Goal: Transaction & Acquisition: Book appointment/travel/reservation

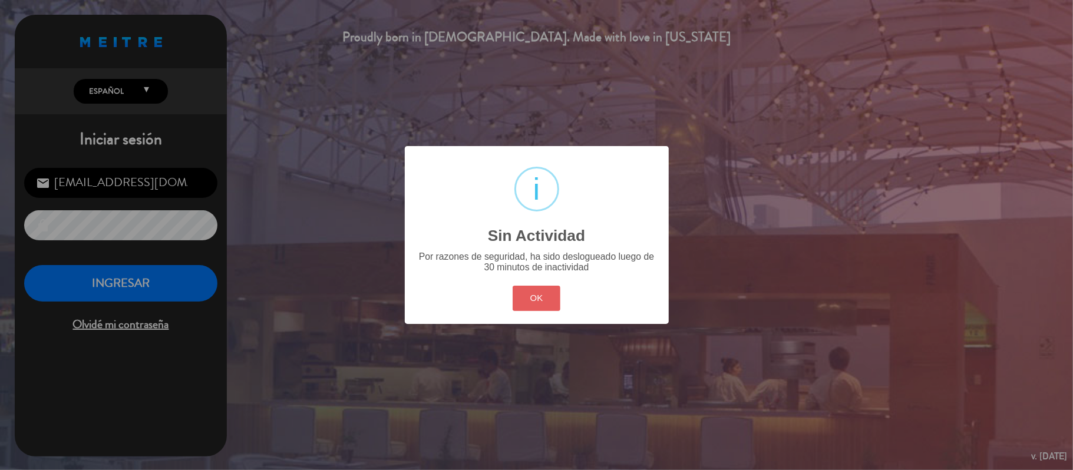
click at [538, 301] on button "OK" at bounding box center [537, 298] width 48 height 25
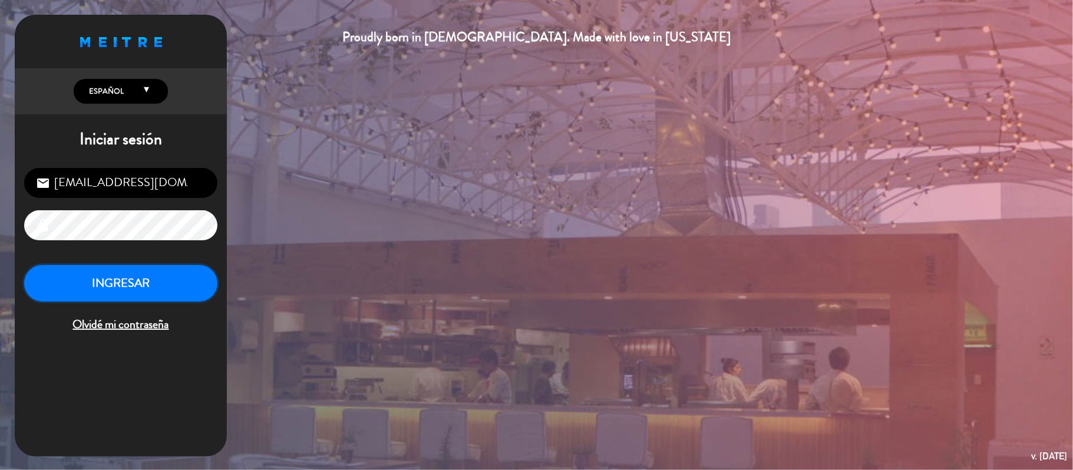
click at [123, 276] on button "INGRESAR" at bounding box center [120, 283] width 193 height 37
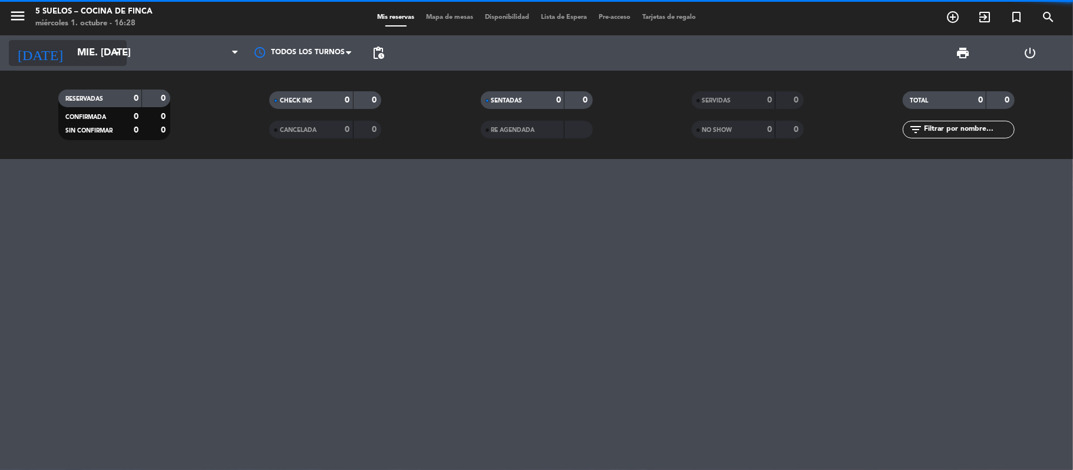
click at [100, 57] on input "mié. [DATE]" at bounding box center [134, 53] width 127 height 23
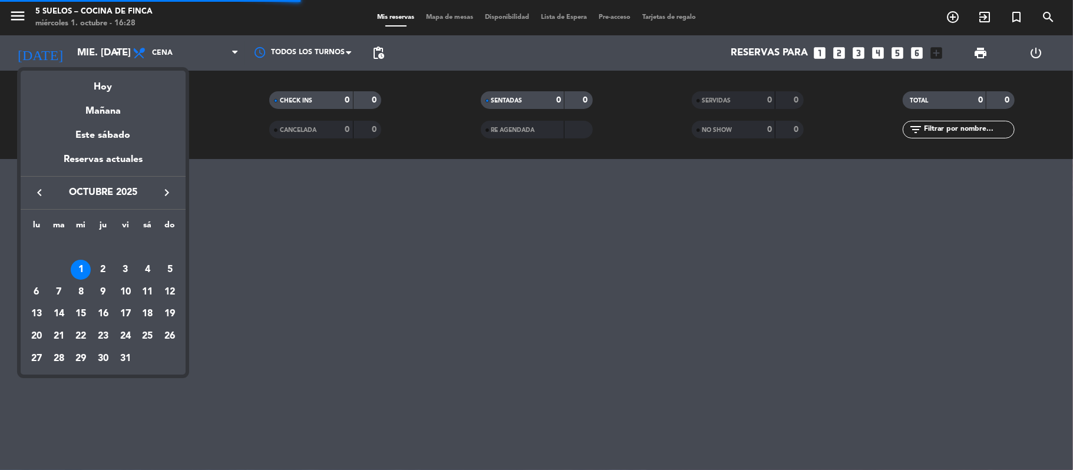
click at [163, 186] on icon "keyboard_arrow_right" at bounding box center [167, 193] width 14 height 14
click at [161, 187] on icon "keyboard_arrow_right" at bounding box center [167, 193] width 14 height 14
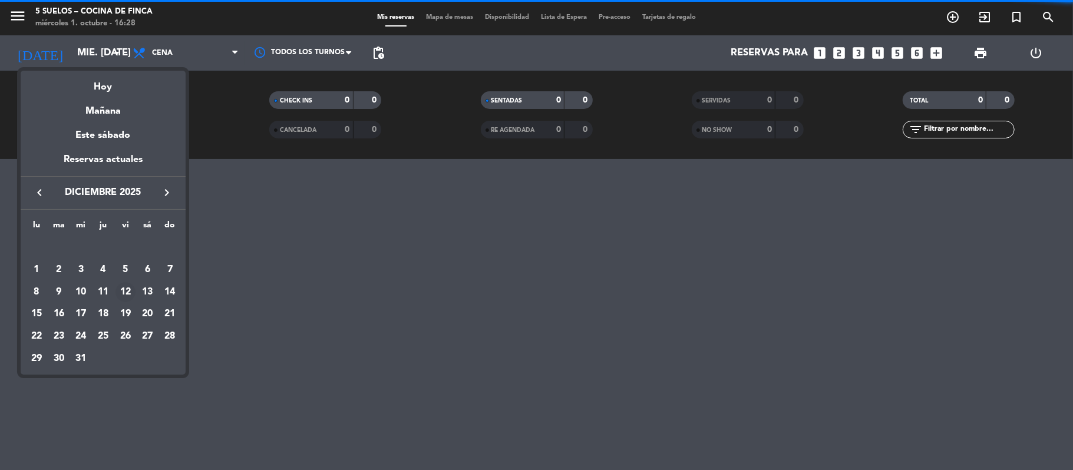
click at [128, 295] on div "12" at bounding box center [126, 292] width 20 height 20
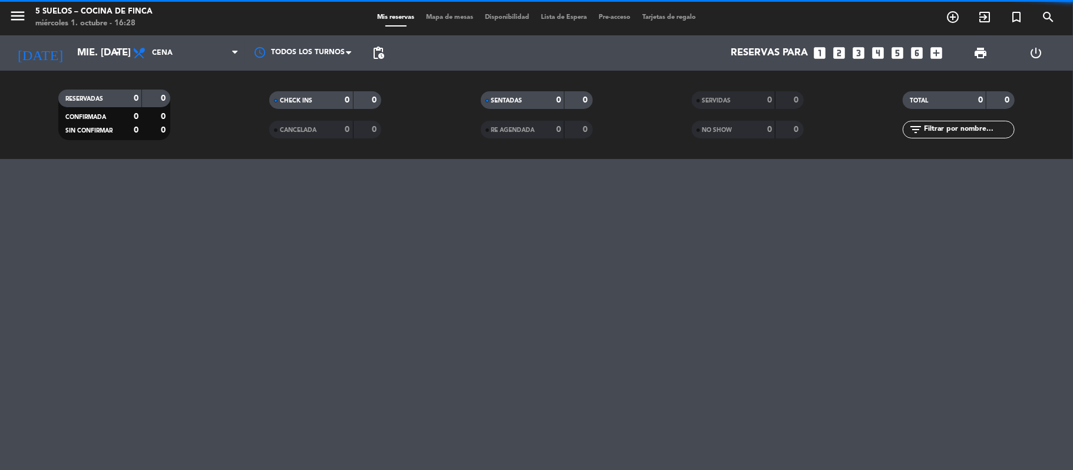
type input "vie. 12 dic."
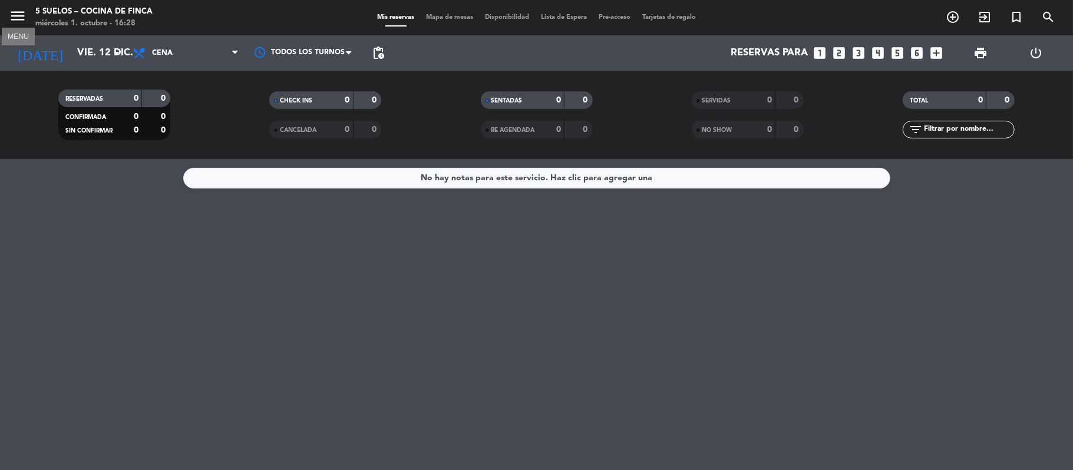
drag, startPoint x: 14, startPoint y: 15, endPoint x: 75, endPoint y: 31, distance: 63.3
click at [15, 15] on icon "menu" at bounding box center [18, 16] width 18 height 18
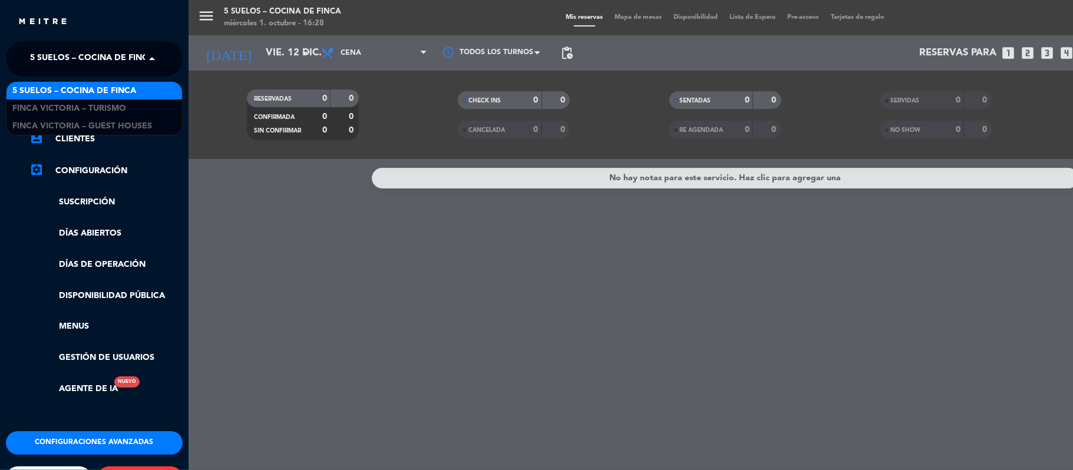
click at [128, 54] on span "5 SUELOS – COCINA DE FINCA" at bounding box center [92, 59] width 124 height 25
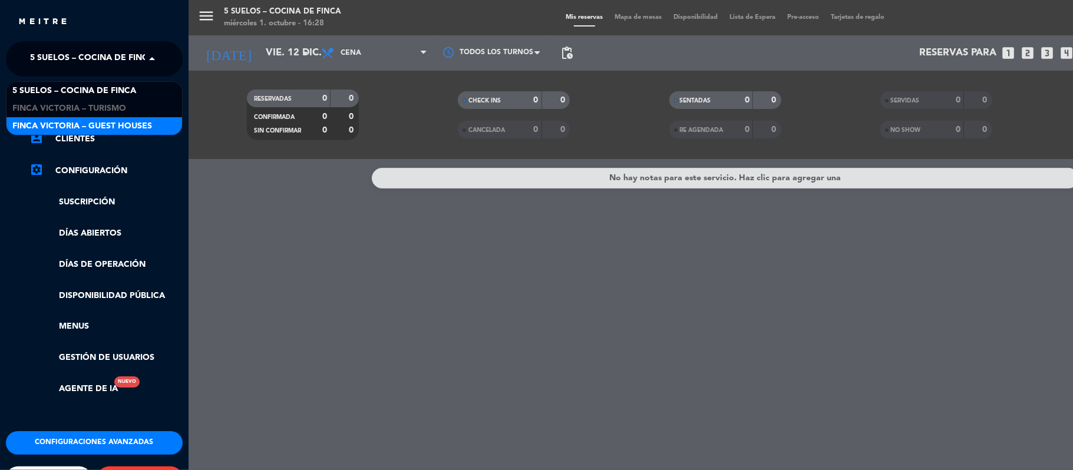
click at [125, 118] on div "FINCA VICTORIA – GUEST HOUSES" at bounding box center [94, 126] width 176 height 18
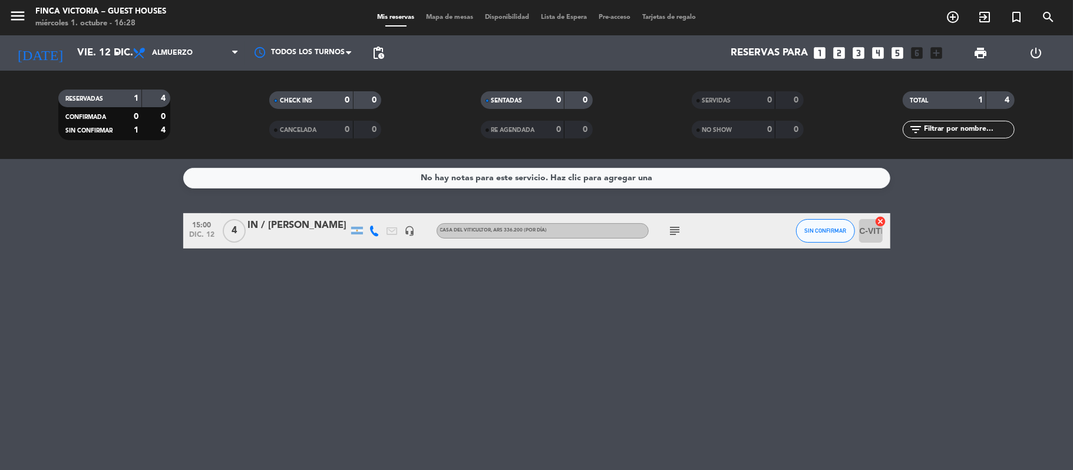
click at [673, 235] on icon "subject" at bounding box center [675, 231] width 14 height 14
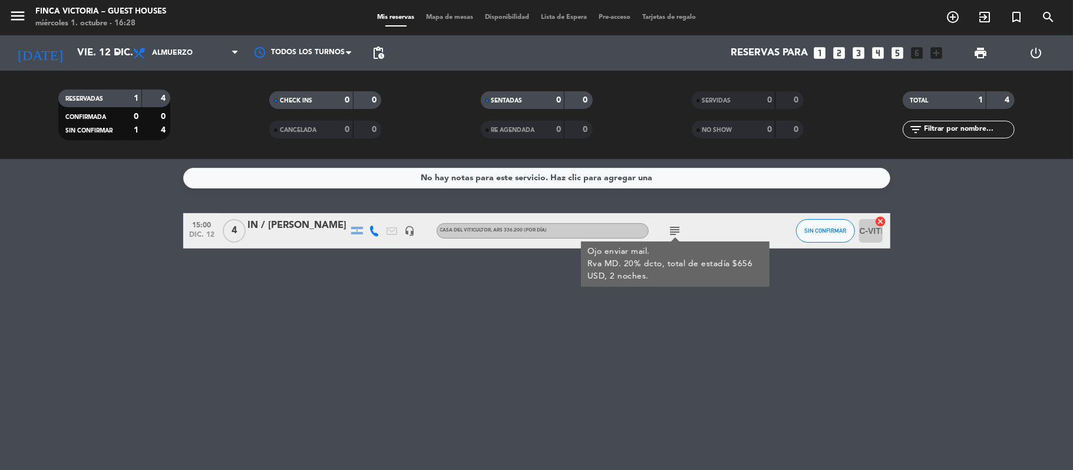
click at [293, 226] on div "IN / [PERSON_NAME]" at bounding box center [298, 225] width 100 height 15
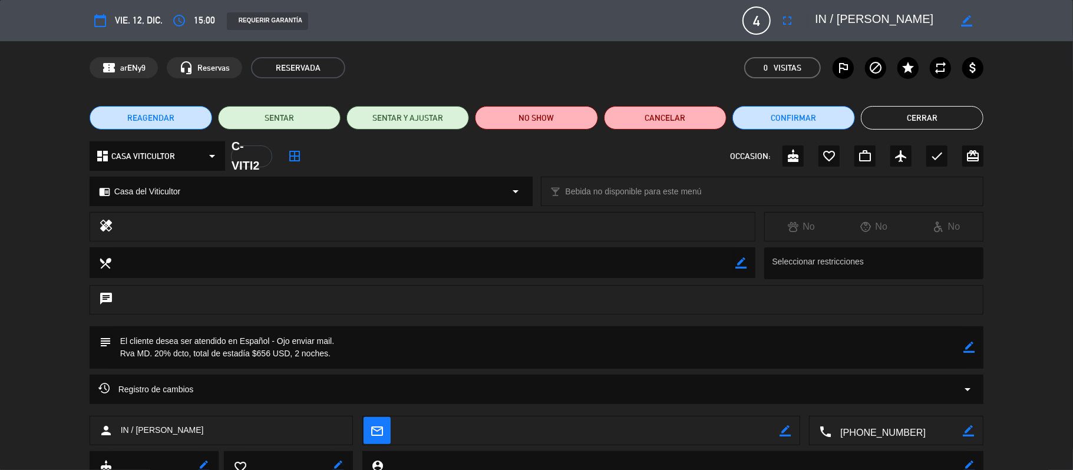
click at [967, 349] on icon "border_color" at bounding box center [969, 347] width 11 height 11
click at [437, 350] on textarea at bounding box center [537, 348] width 853 height 42
click at [370, 350] on textarea at bounding box center [537, 348] width 853 height 42
type textarea "Ojo enviar mail. Rva MD. 20% dcto, total de estadía $656 USD, 2 noches. --- 30%…"
click at [972, 342] on icon at bounding box center [969, 347] width 11 height 11
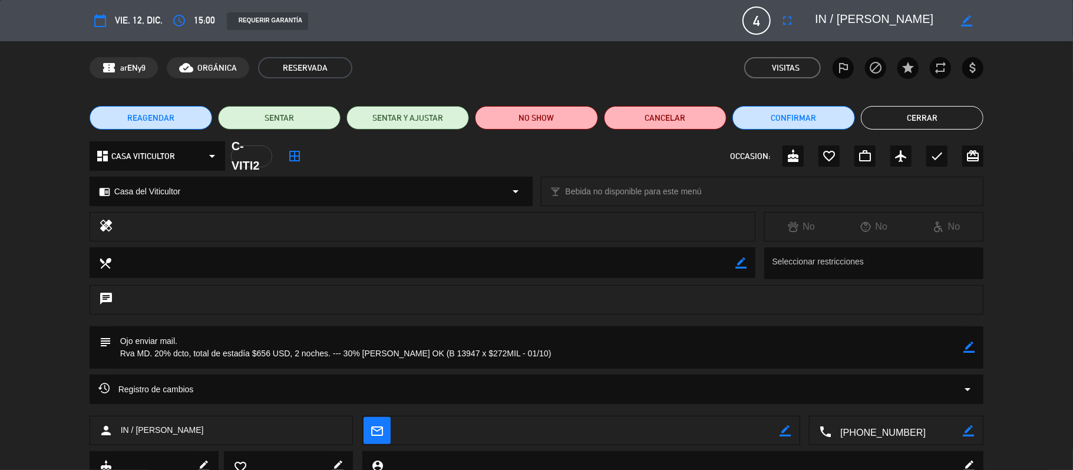
click at [939, 123] on button "Cerrar" at bounding box center [922, 118] width 123 height 24
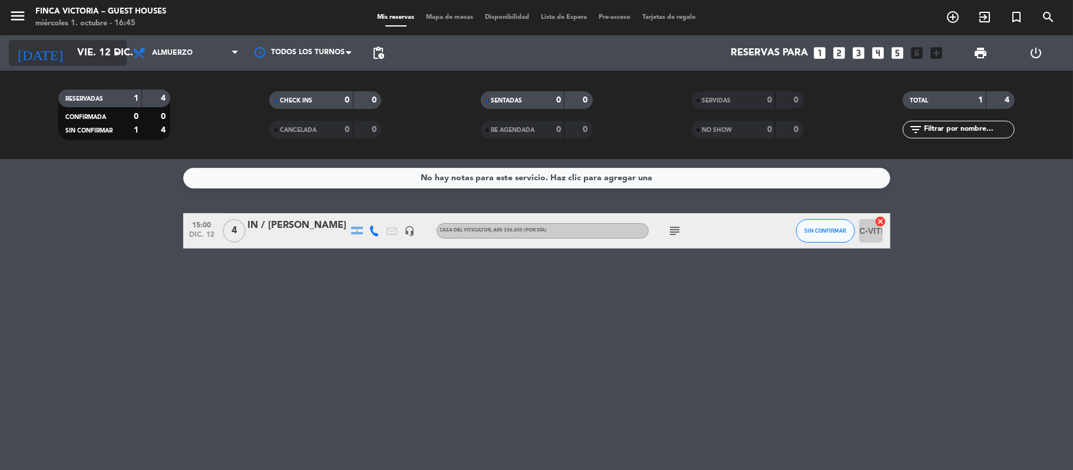
click at [107, 51] on input "vie. 12 dic." at bounding box center [134, 53] width 127 height 23
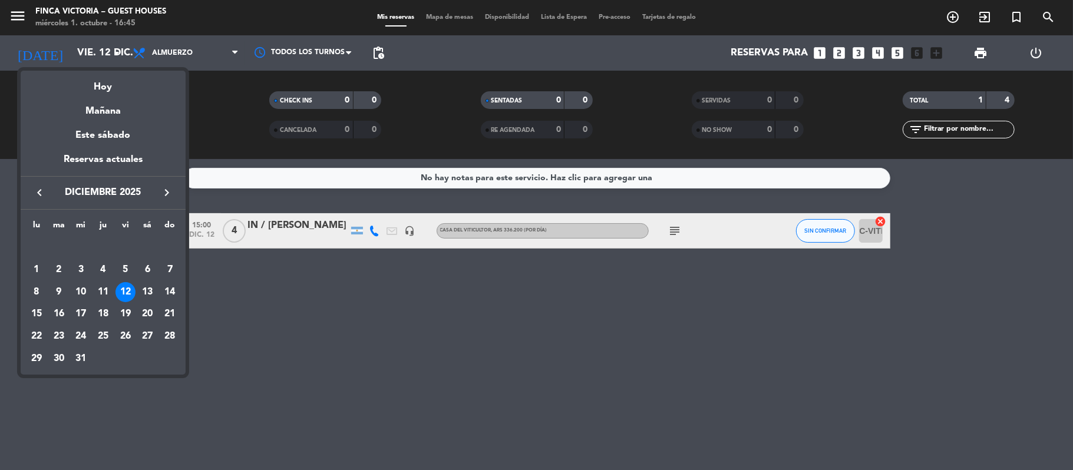
click at [19, 17] on div at bounding box center [536, 235] width 1073 height 470
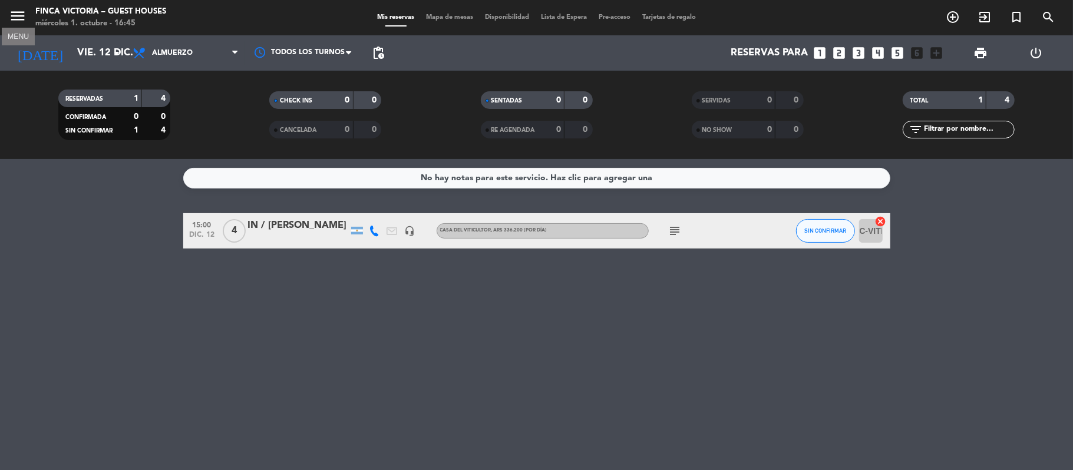
click at [17, 17] on icon "menu" at bounding box center [18, 16] width 18 height 18
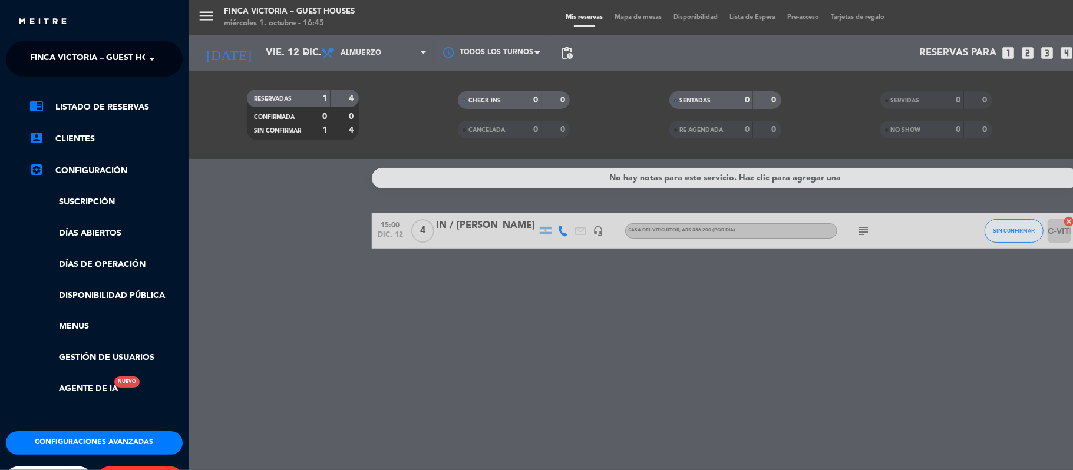
click at [131, 52] on span "FINCA VICTORIA – GUEST HOUSES" at bounding box center [100, 59] width 140 height 25
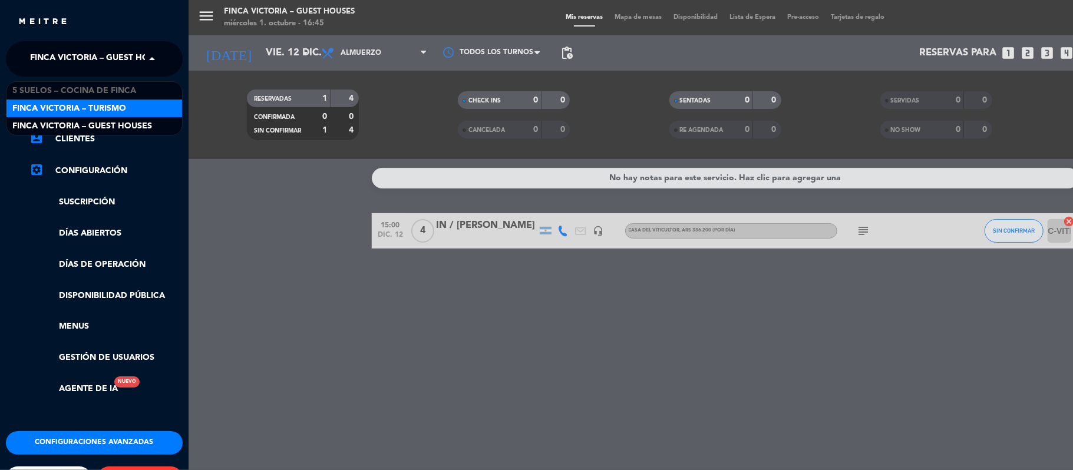
click at [130, 107] on div "FINCA VICTORIA – TURISMO" at bounding box center [94, 109] width 176 height 18
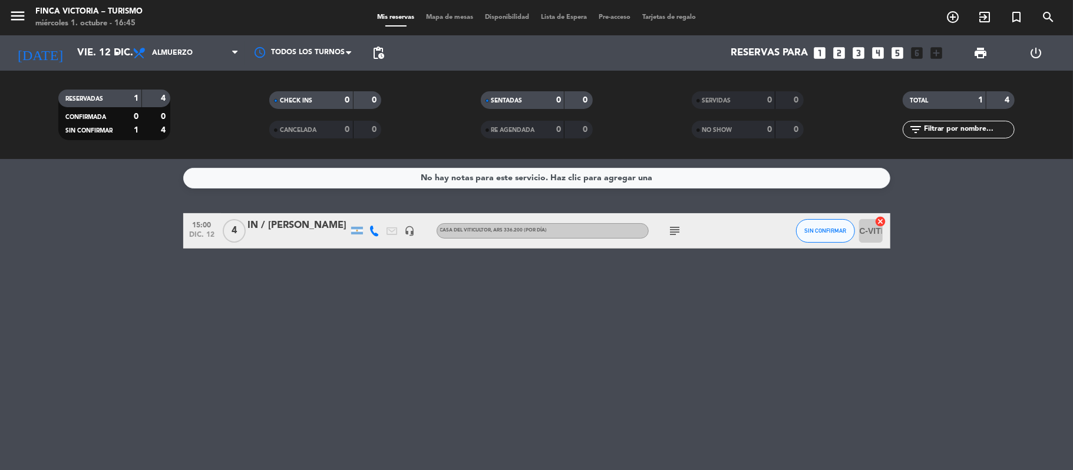
click at [6, 15] on div "menu FINCA VICTORIA – TURISMO miércoles 1. octubre - 16:45" at bounding box center [134, 18] width 268 height 28
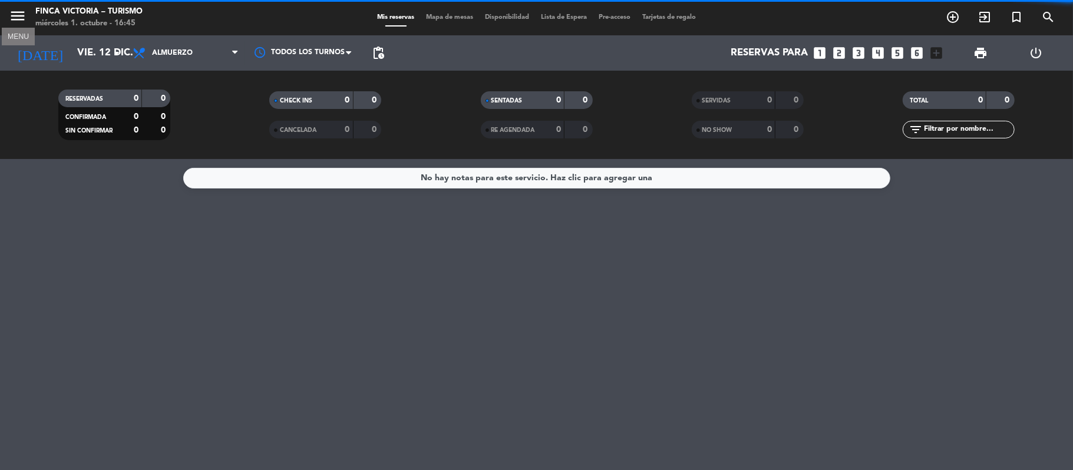
click at [24, 15] on icon "menu" at bounding box center [18, 16] width 18 height 18
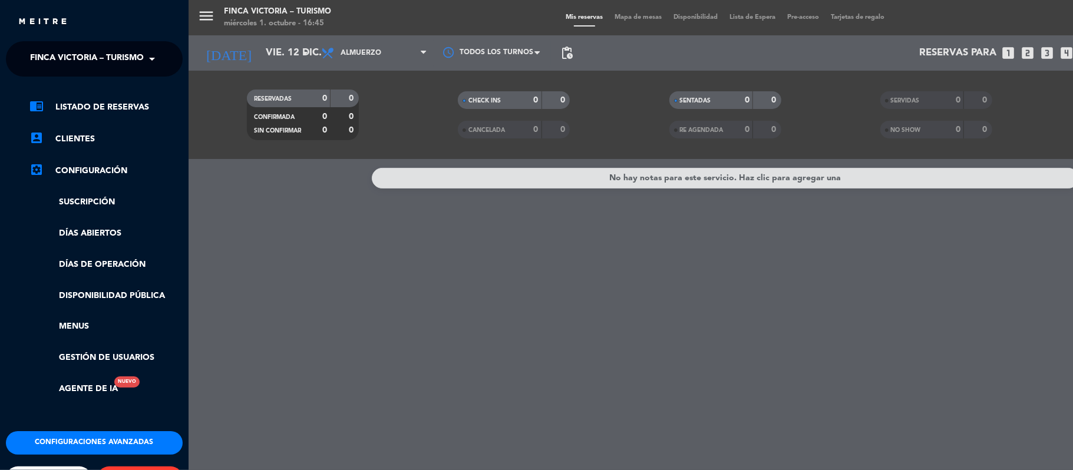
click at [120, 67] on span "FINCA VICTORIA – TURISMO" at bounding box center [87, 59] width 114 height 25
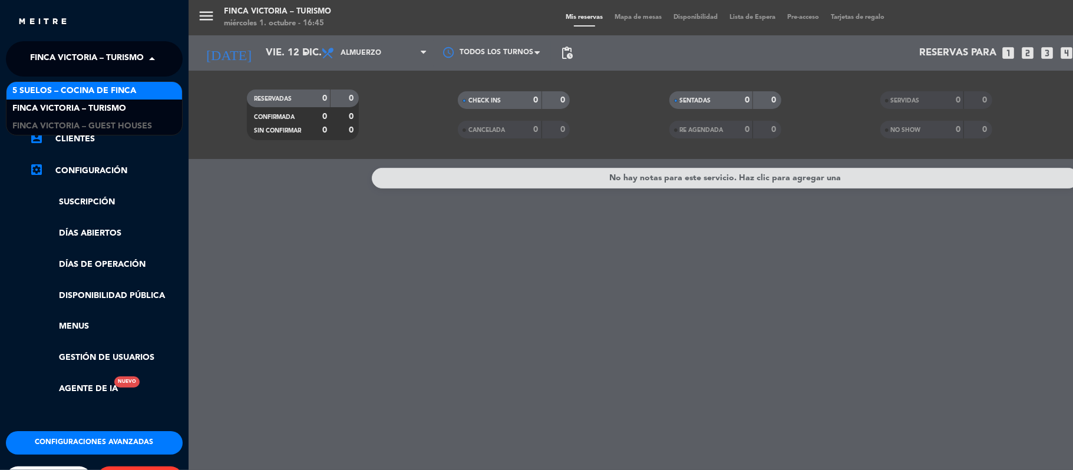
click at [134, 93] on span "5 SUELOS – COCINA DE FINCA" at bounding box center [74, 91] width 124 height 14
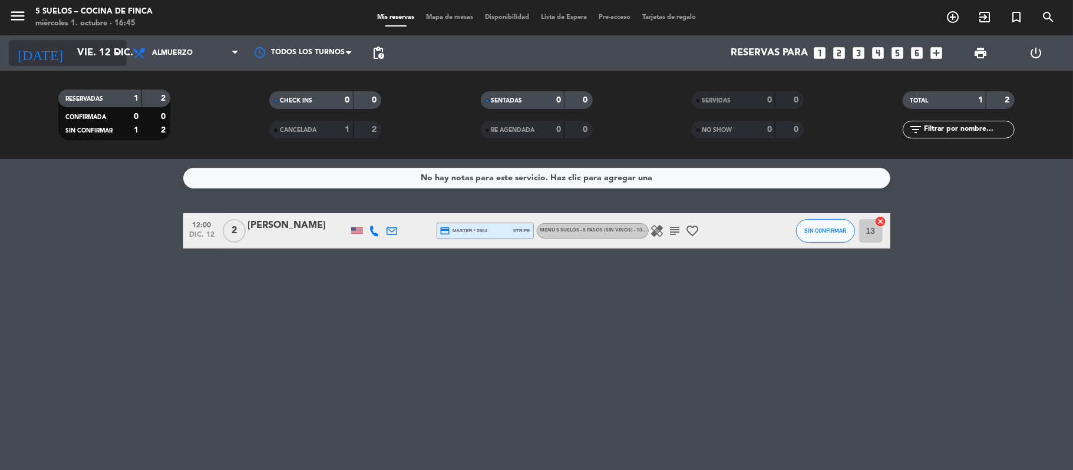
click at [104, 55] on input "vie. 12 dic." at bounding box center [134, 53] width 127 height 23
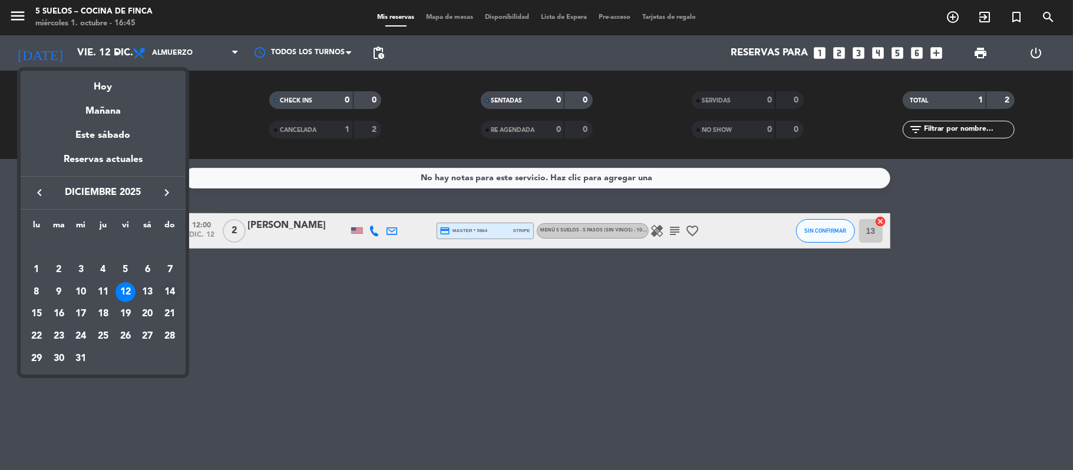
click at [168, 296] on div "14" at bounding box center [170, 292] width 20 height 20
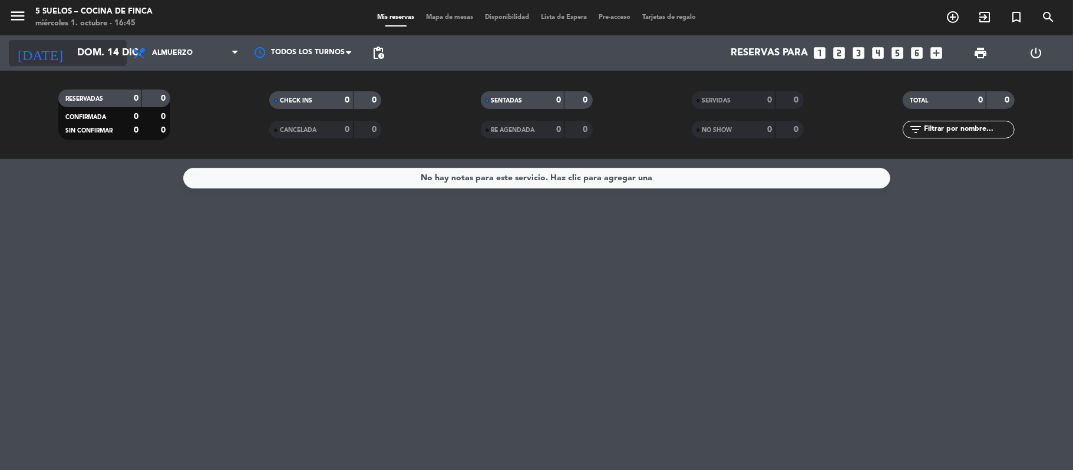
click at [112, 58] on icon "arrow_drop_down" at bounding box center [117, 53] width 14 height 14
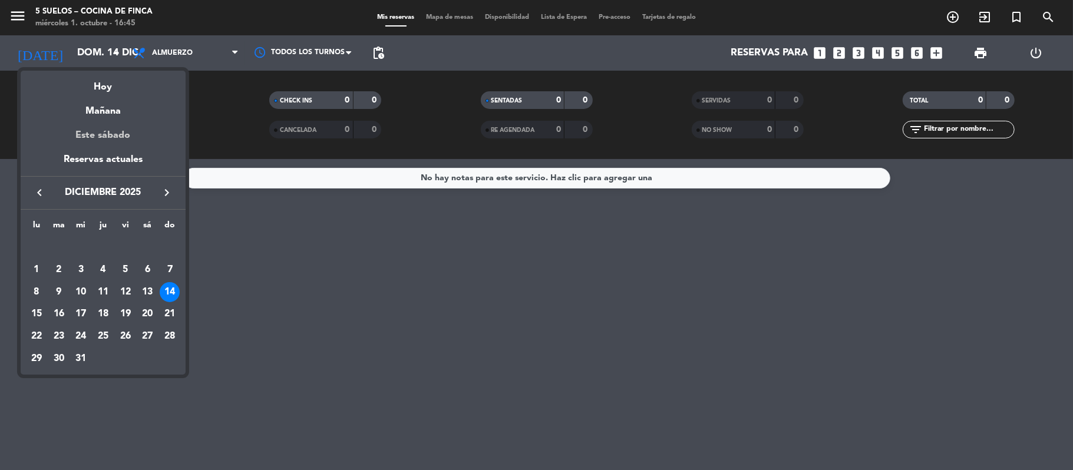
click at [123, 135] on div "Este sábado" at bounding box center [103, 135] width 165 height 33
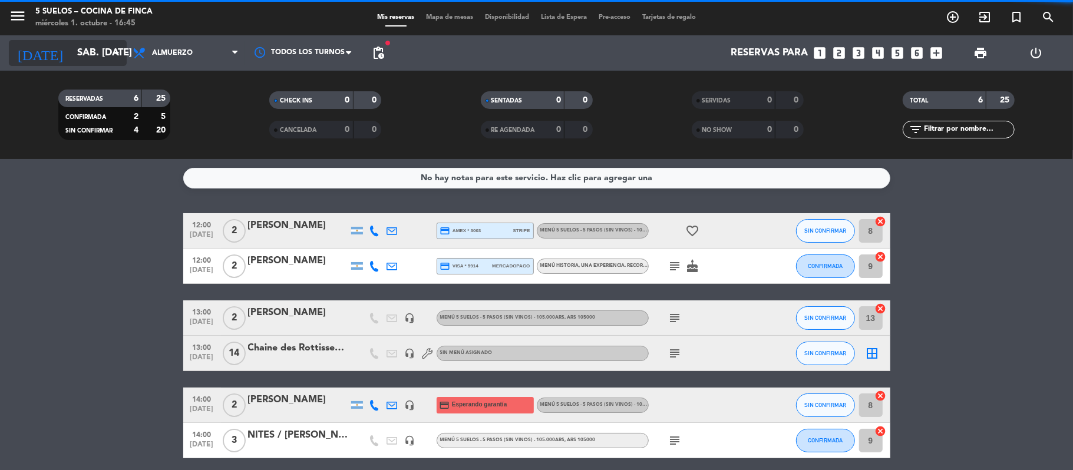
click at [110, 54] on icon "arrow_drop_down" at bounding box center [117, 53] width 14 height 14
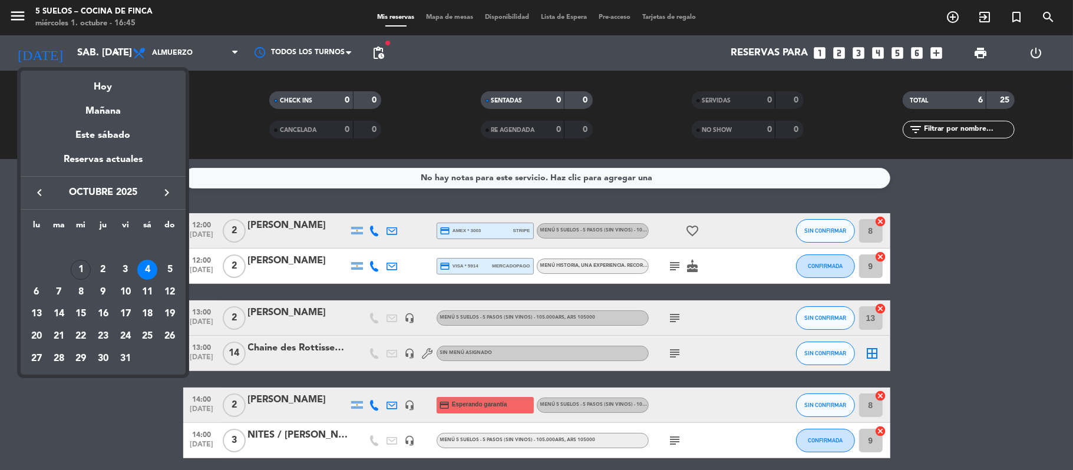
click at [153, 272] on div "4" at bounding box center [147, 270] width 20 height 20
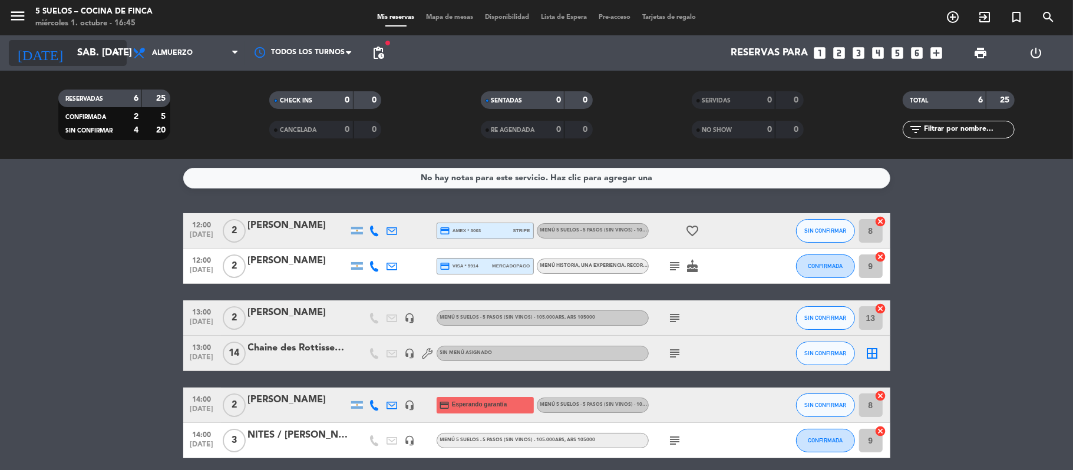
click at [92, 45] on input "sáb. [DATE]" at bounding box center [134, 53] width 127 height 23
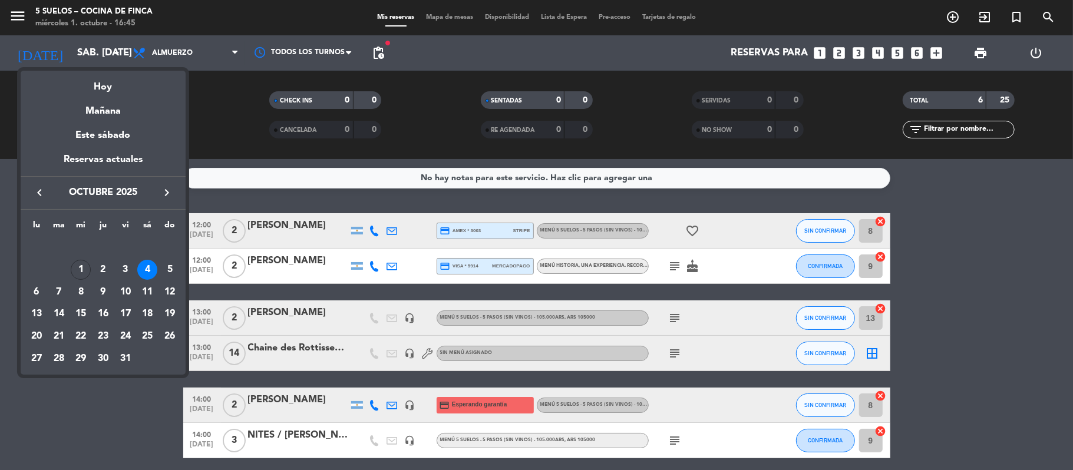
click at [177, 269] on div "5" at bounding box center [170, 270] width 20 height 20
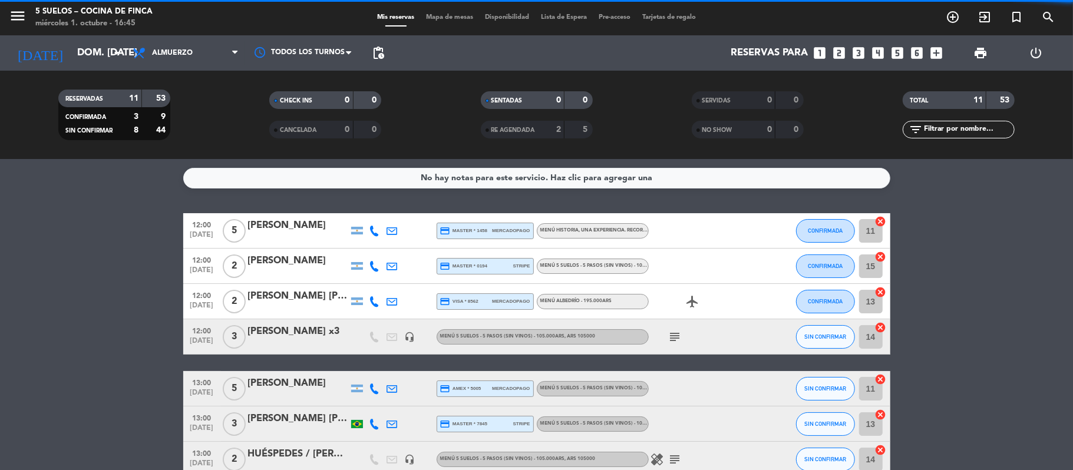
click at [169, 261] on bookings-row "12:00 [DATE] 5 [PERSON_NAME] credit_card master * 1458 mercadopago MENÚ HISTORI…" at bounding box center [536, 424] width 1073 height 422
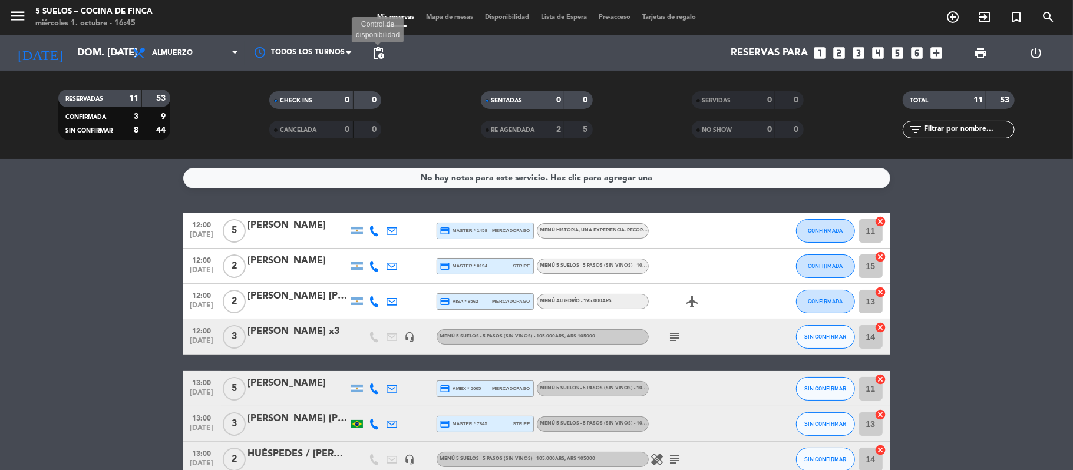
click at [380, 53] on span "pending_actions" at bounding box center [378, 53] width 14 height 14
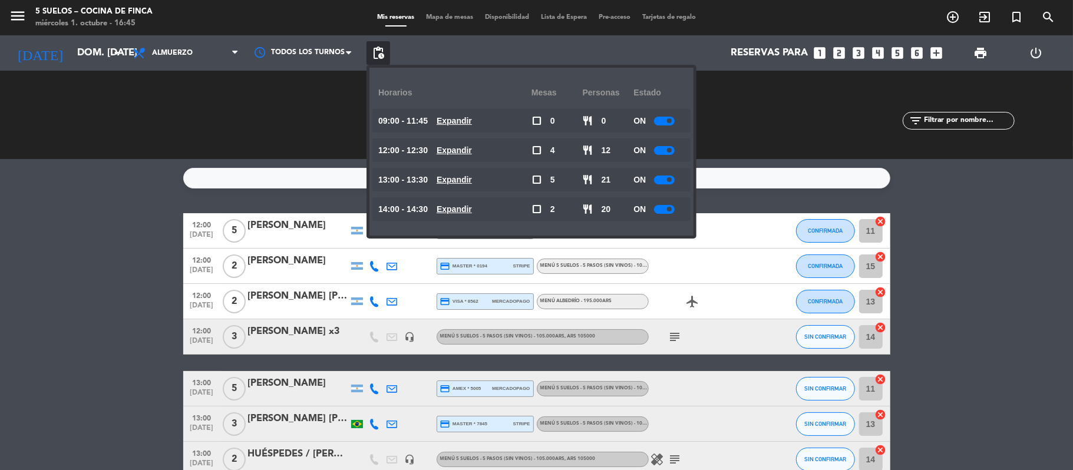
click at [661, 121] on div at bounding box center [664, 121] width 21 height 9
click at [661, 149] on div at bounding box center [664, 150] width 21 height 9
click at [661, 177] on div at bounding box center [664, 180] width 21 height 9
click at [661, 151] on div at bounding box center [664, 150] width 21 height 9
click at [661, 147] on div at bounding box center [664, 150] width 21 height 9
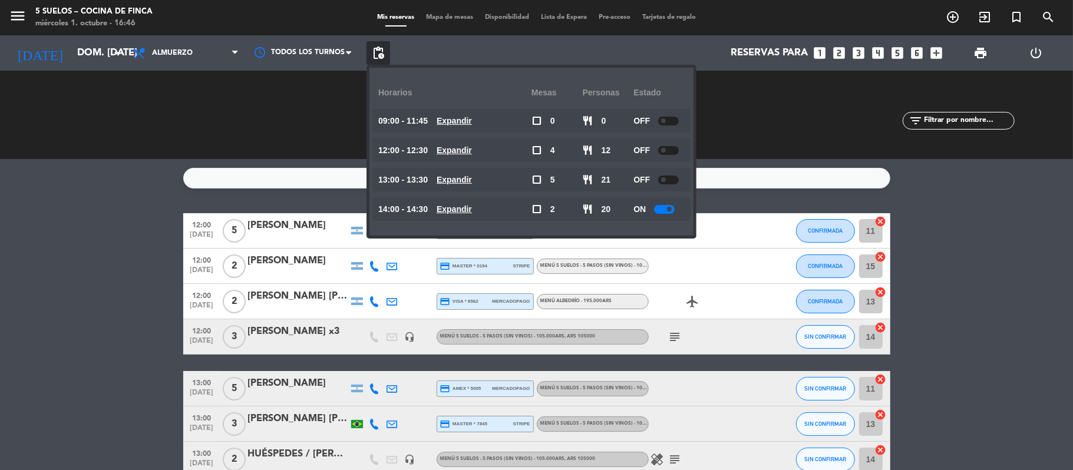
click at [660, 210] on div at bounding box center [664, 209] width 21 height 9
click at [663, 210] on div at bounding box center [664, 209] width 21 height 9
click at [130, 160] on div "No hay notas para este servicio. Haz clic para agregar una 12:00 [DATE] 5 [PERS…" at bounding box center [536, 314] width 1073 height 311
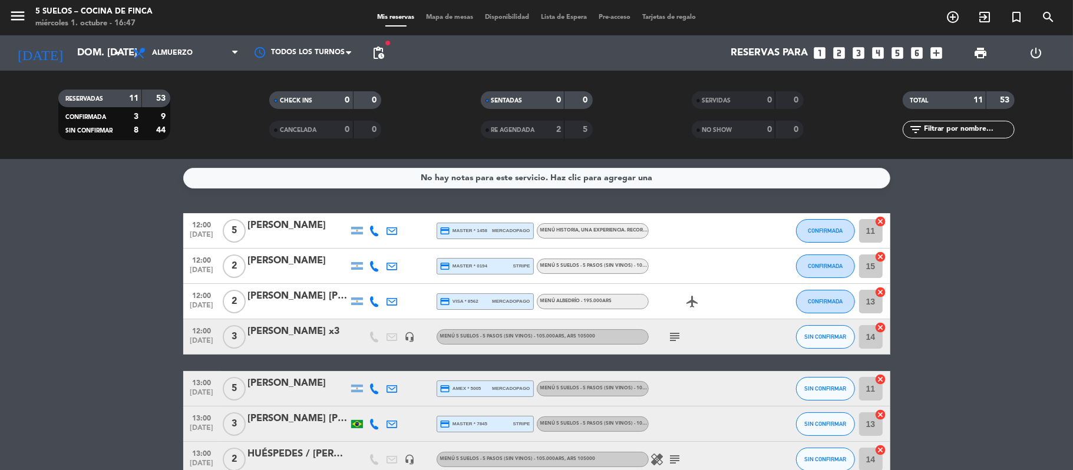
click at [52, 227] on bookings-row "12:00 [DATE] 5 [PERSON_NAME] credit_card master * 1458 mercadopago MENÚ HISTORI…" at bounding box center [536, 424] width 1073 height 422
click at [85, 28] on div "miércoles 1. octubre - 16:47" at bounding box center [93, 24] width 117 height 12
click at [98, 55] on input "dom. [DATE]" at bounding box center [134, 53] width 127 height 23
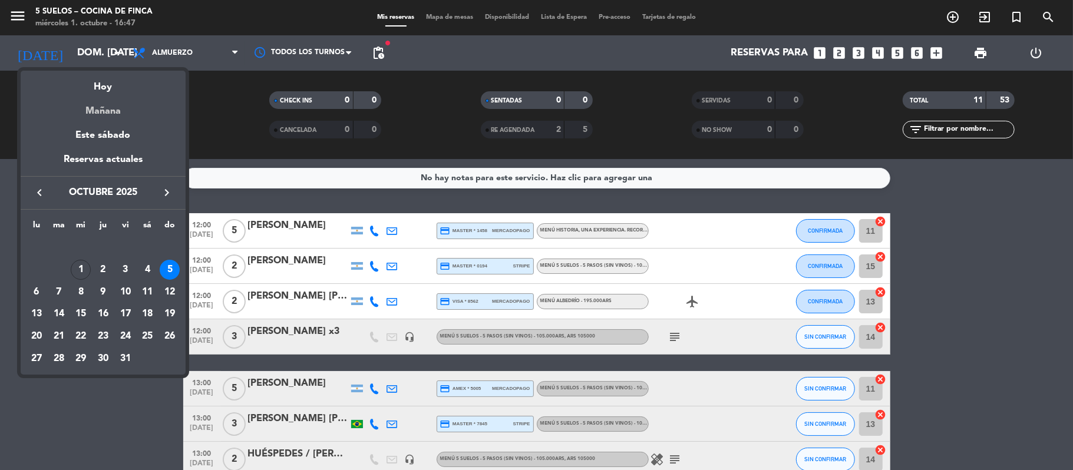
click at [114, 102] on div "Mañana" at bounding box center [103, 107] width 165 height 24
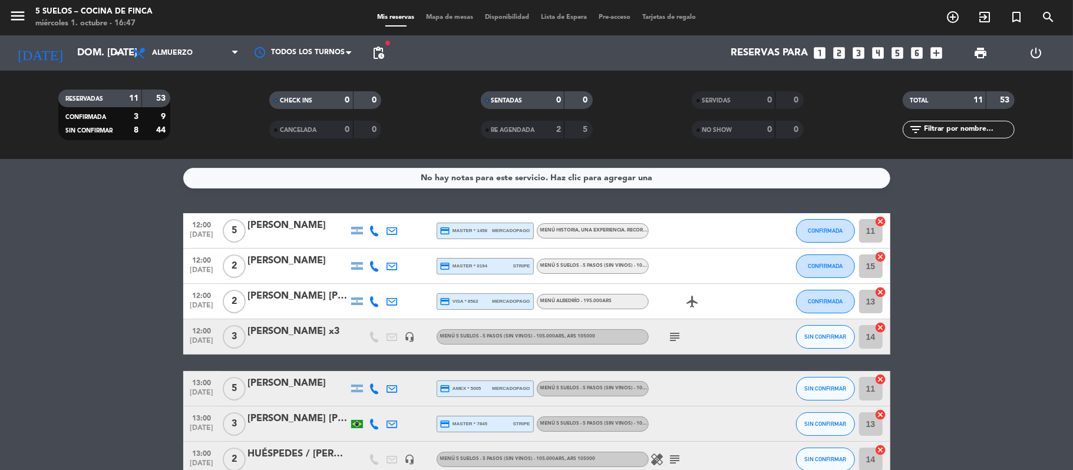
type input "[DEMOGRAPHIC_DATA] [DATE]"
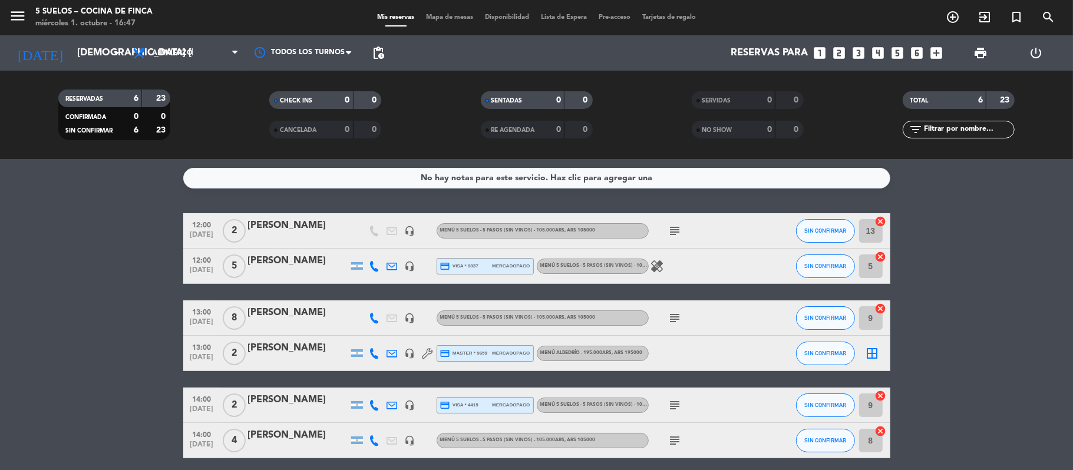
click at [657, 269] on icon "healing" at bounding box center [658, 266] width 14 height 14
click at [249, 261] on div "[PERSON_NAME]" at bounding box center [298, 260] width 100 height 15
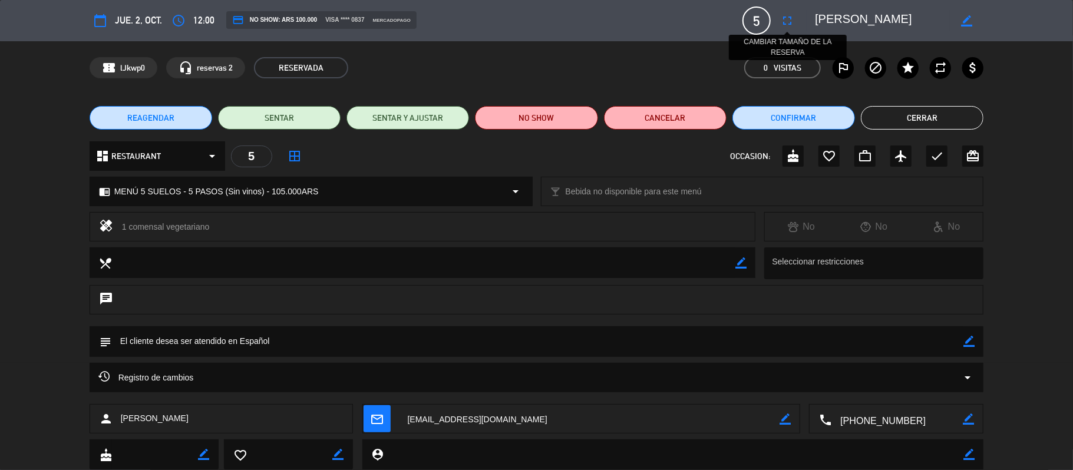
click at [790, 19] on icon "fullscreen" at bounding box center [787, 21] width 14 height 14
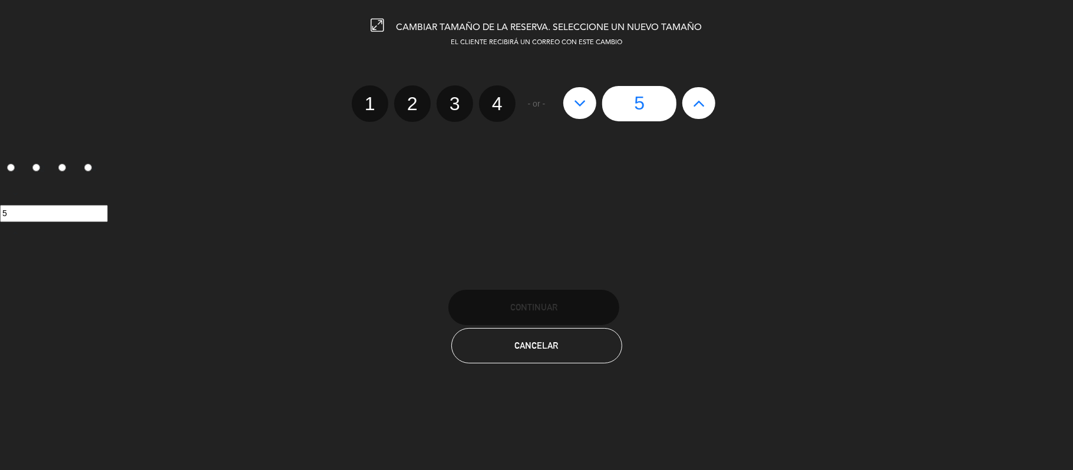
click at [578, 101] on icon at bounding box center [580, 103] width 12 height 19
click at [581, 100] on icon at bounding box center [580, 103] width 12 height 19
click at [704, 100] on icon at bounding box center [699, 103] width 12 height 19
type input "6"
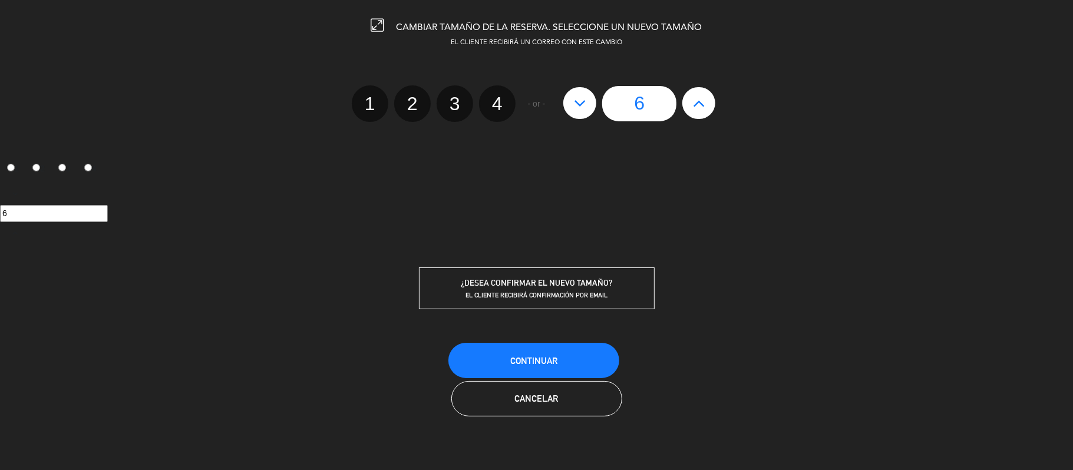
click at [583, 95] on icon at bounding box center [580, 103] width 12 height 19
type input "5"
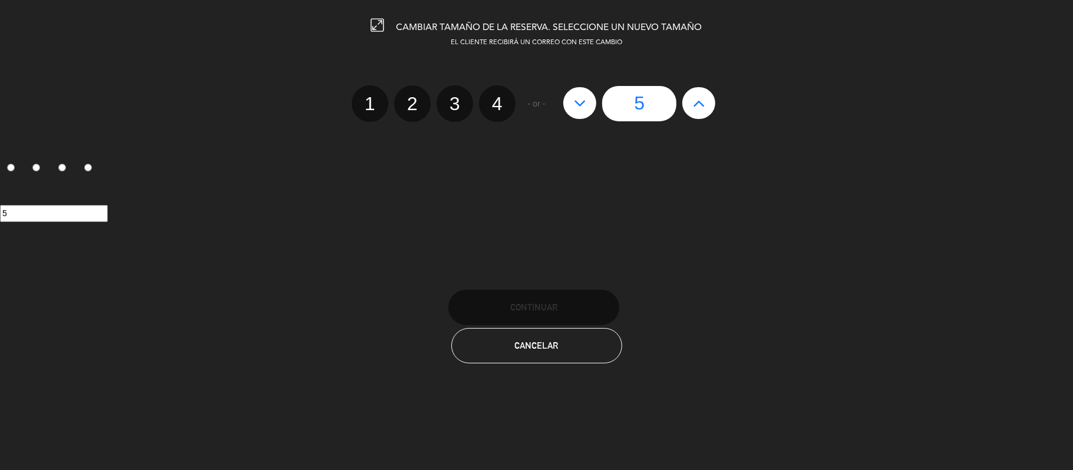
click at [581, 99] on icon at bounding box center [580, 103] width 12 height 19
click at [579, 101] on icon at bounding box center [580, 103] width 12 height 19
click at [512, 101] on label "4" at bounding box center [497, 103] width 37 height 37
click at [500, 97] on input "4" at bounding box center [496, 94] width 8 height 8
radio input "true"
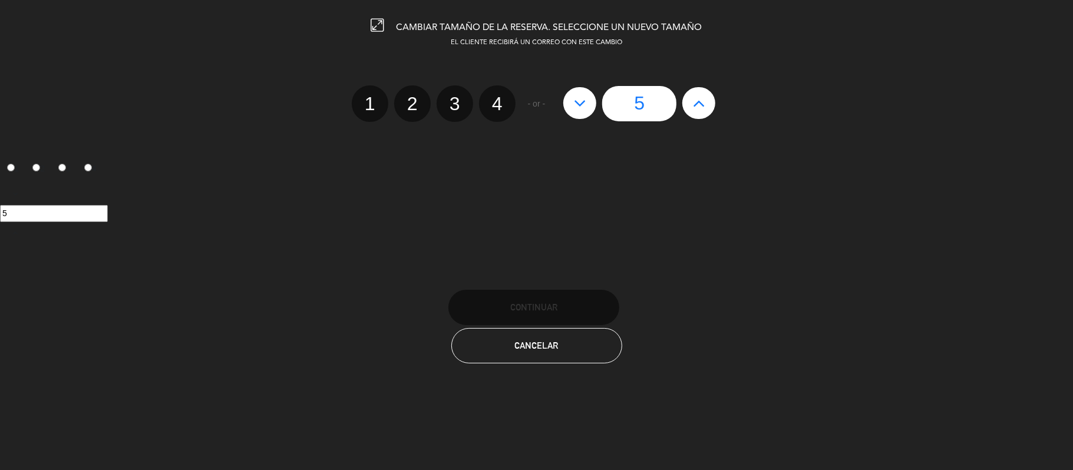
radio input "false"
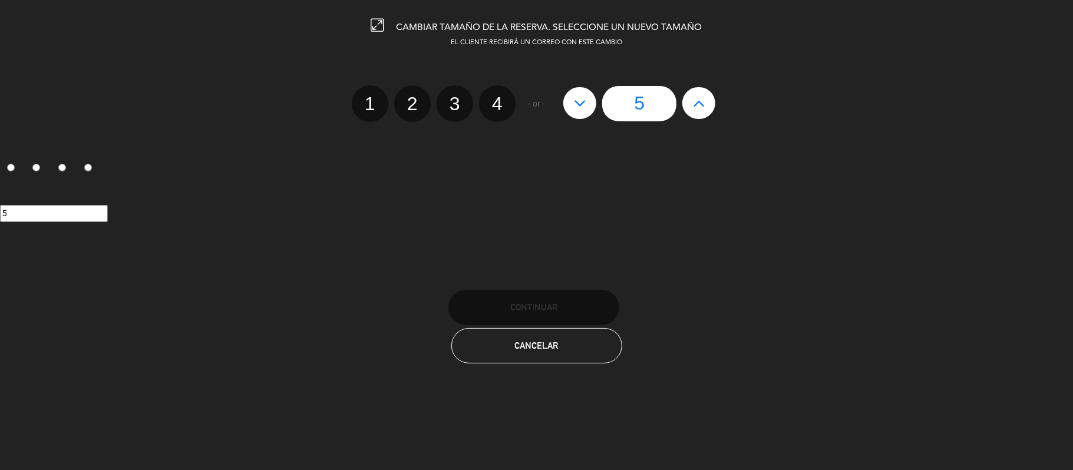
radio input "false"
radio input "true"
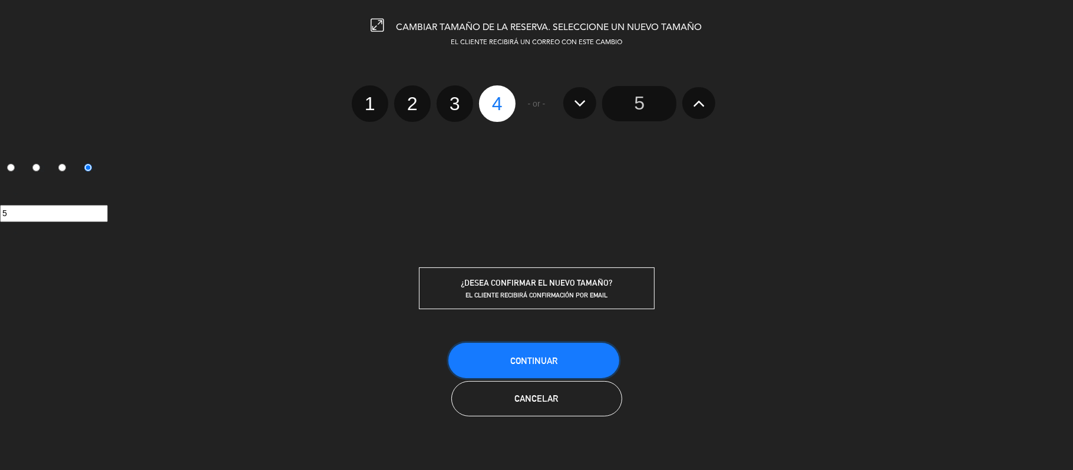
click at [550, 356] on span "Continuar" at bounding box center [533, 361] width 47 height 10
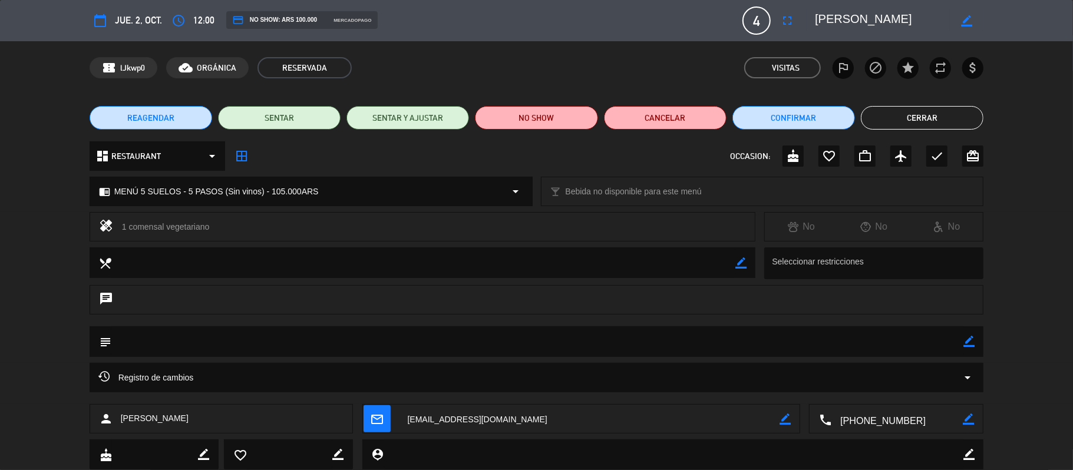
click at [897, 120] on button "Cerrar" at bounding box center [922, 118] width 123 height 24
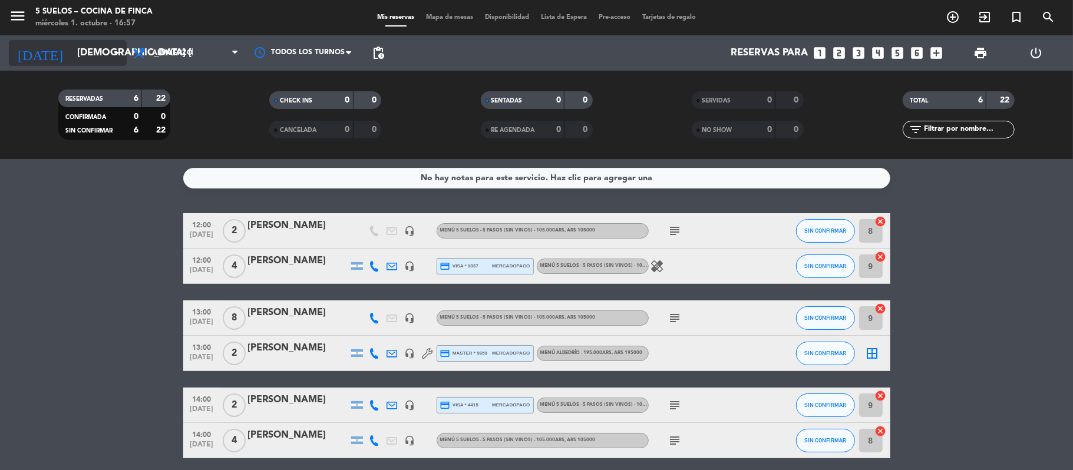
click at [114, 48] on icon "arrow_drop_down" at bounding box center [117, 53] width 14 height 14
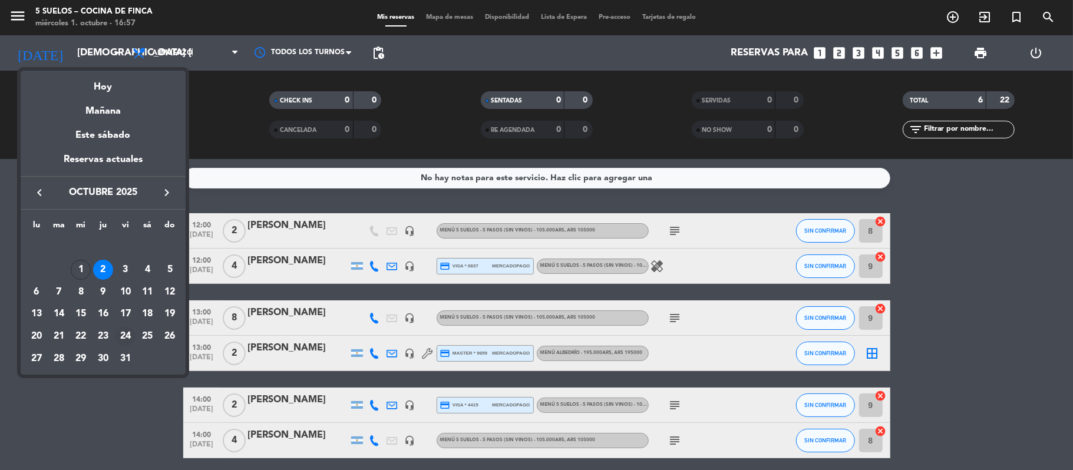
click at [123, 334] on div "24" at bounding box center [126, 337] width 20 height 20
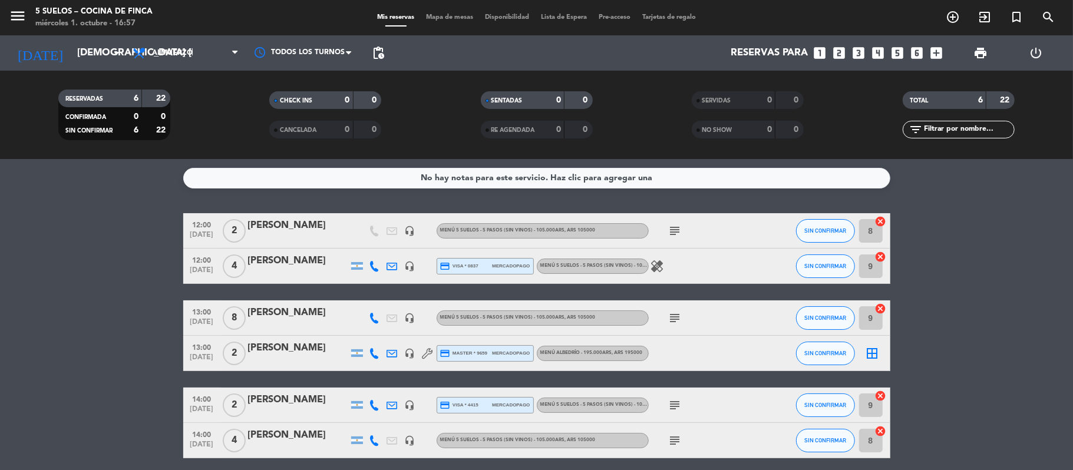
type input "vie. [DATE]"
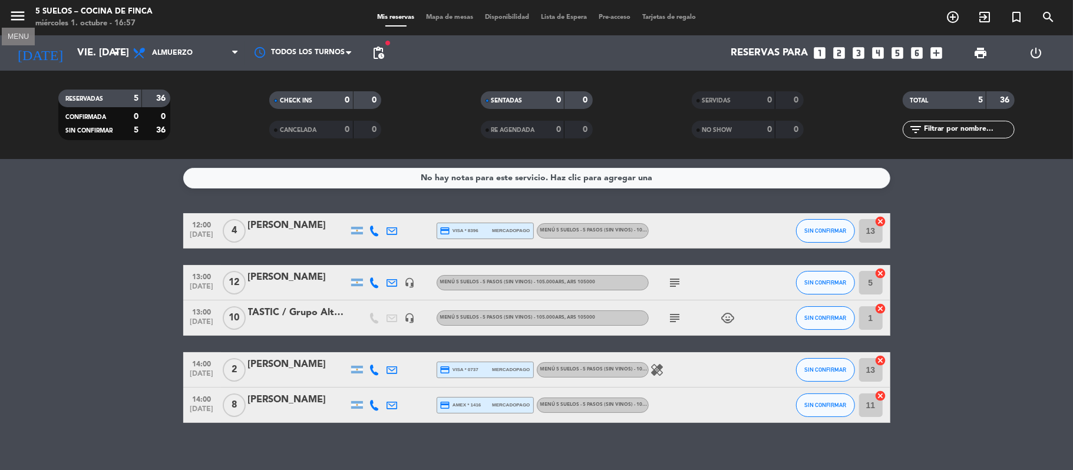
click at [19, 15] on icon "menu" at bounding box center [18, 16] width 18 height 18
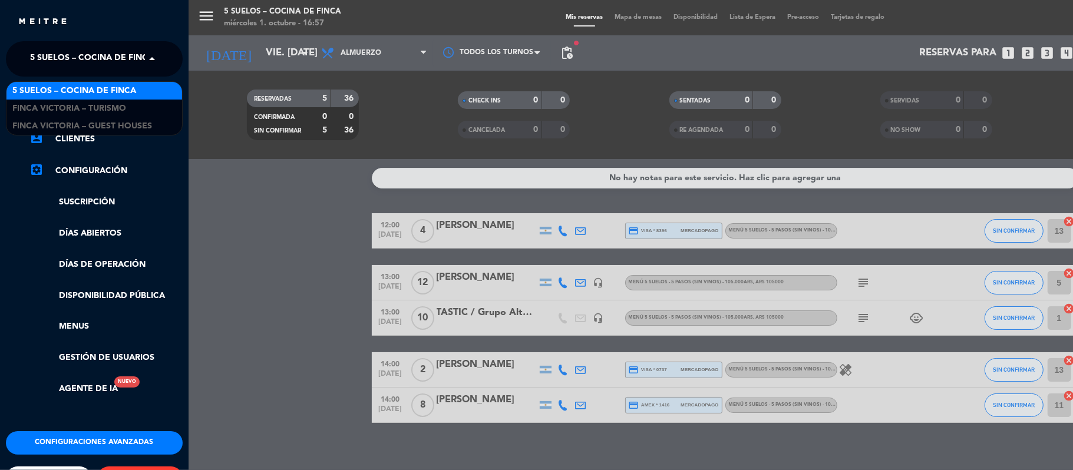
click at [121, 57] on span "5 SUELOS – COCINA DE FINCA" at bounding box center [92, 59] width 124 height 25
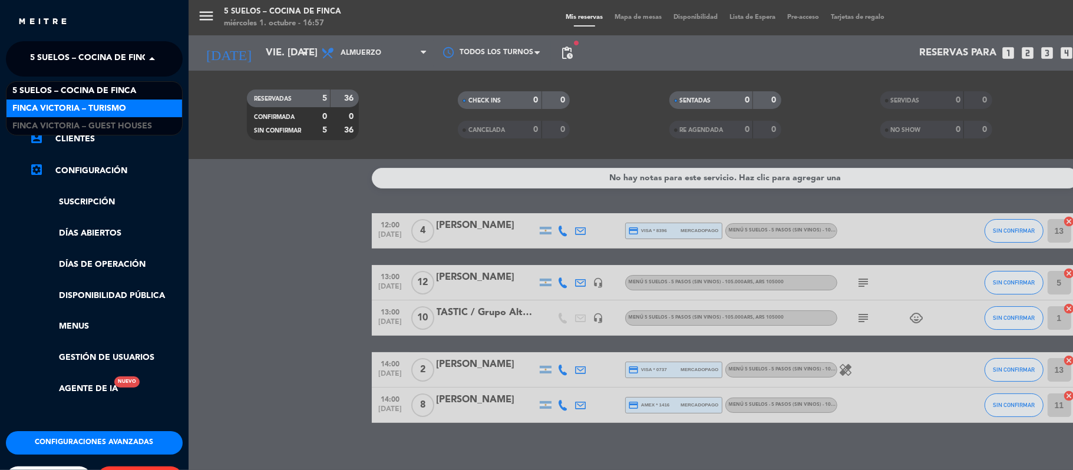
click at [119, 111] on span "FINCA VICTORIA – TURISMO" at bounding box center [69, 109] width 114 height 14
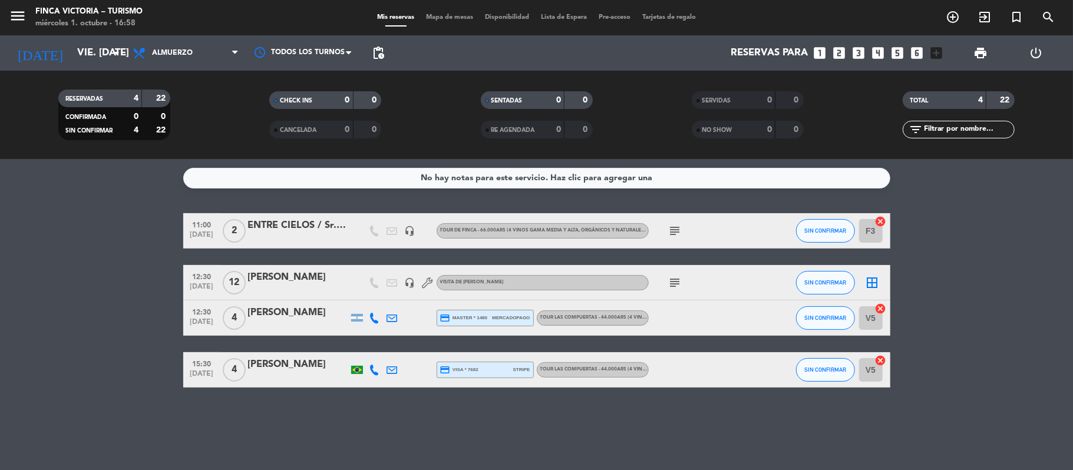
click at [836, 48] on icon "looks_two" at bounding box center [839, 52] width 15 height 15
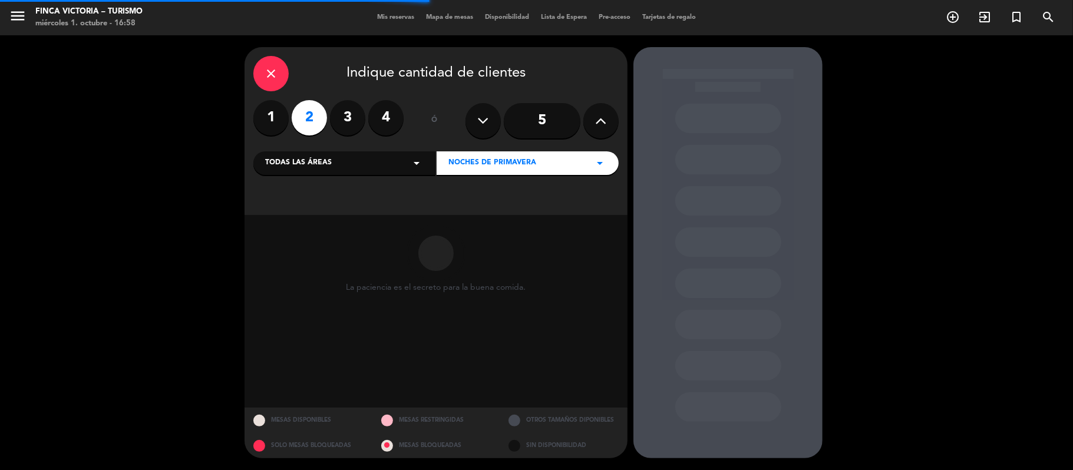
click at [418, 163] on icon "arrow_drop_down" at bounding box center [417, 163] width 14 height 14
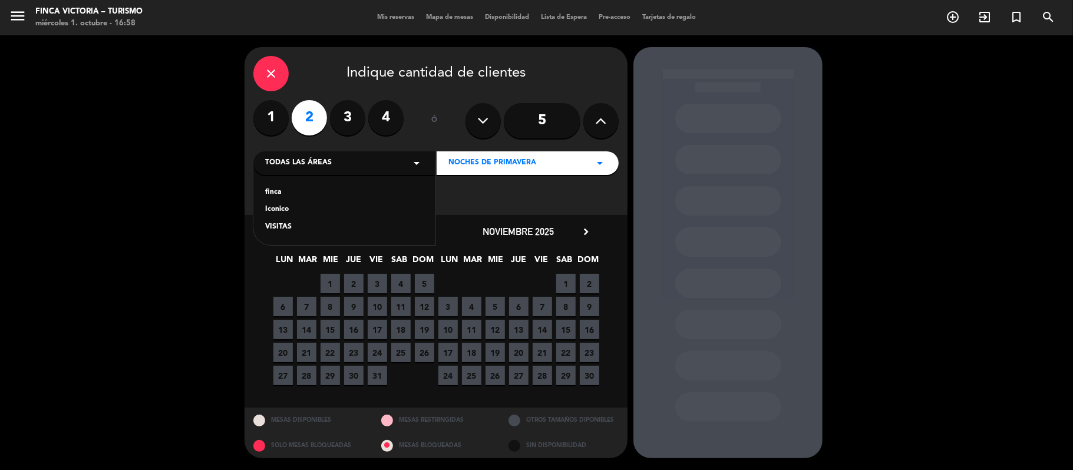
click at [271, 187] on div "finca" at bounding box center [344, 193] width 159 height 12
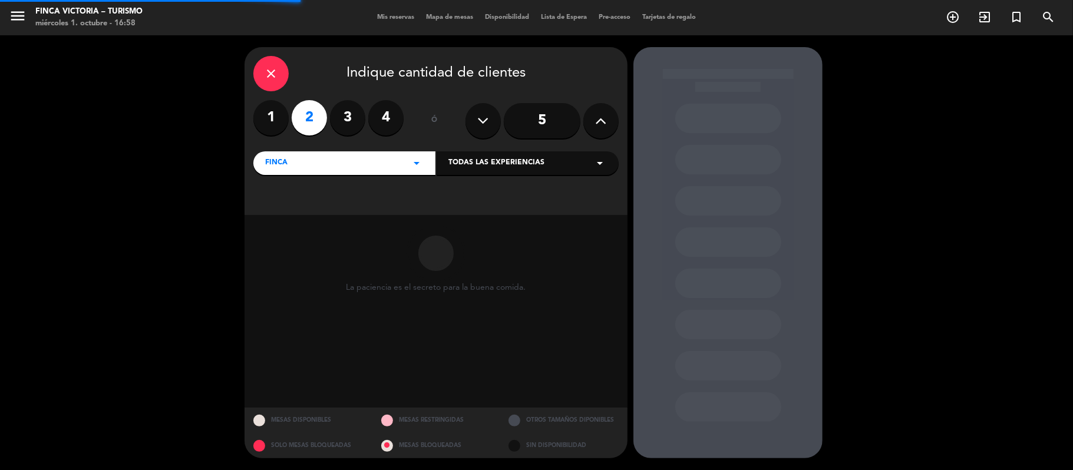
click at [520, 167] on span "Todas las experiencias" at bounding box center [497, 163] width 96 height 12
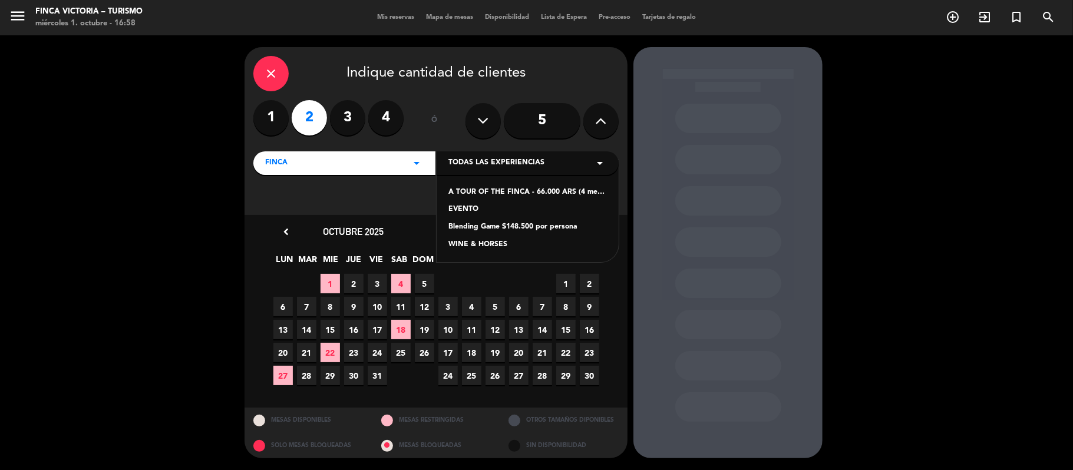
click at [479, 187] on div "A TOUR OF THE FINCA - 66.000 ARS (4 medium and high range wines, organic and na…" at bounding box center [528, 193] width 159 height 12
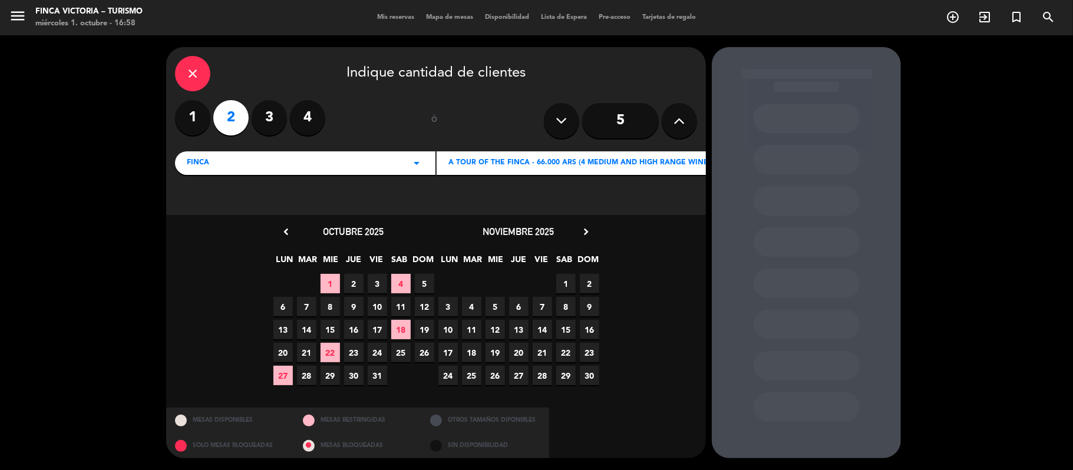
click at [380, 352] on span "24" at bounding box center [377, 352] width 19 height 19
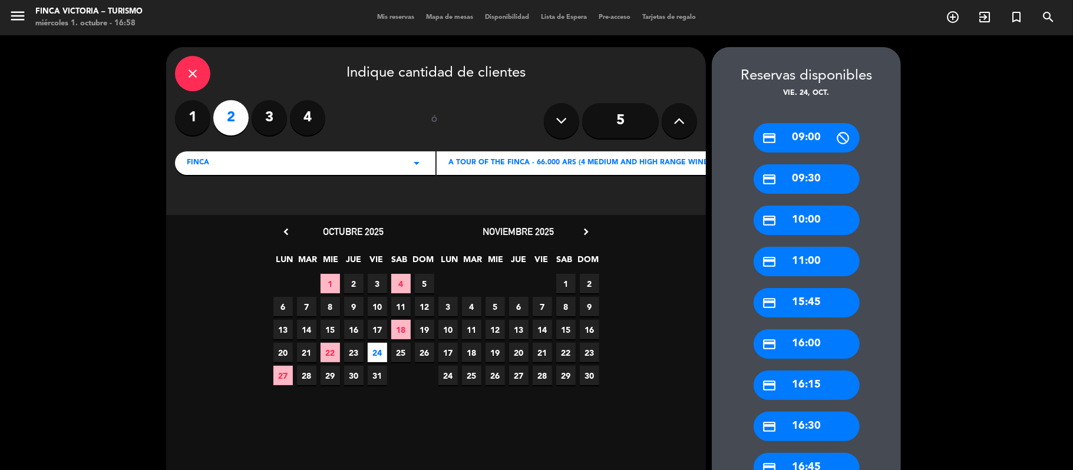
click at [811, 183] on div "credit_card 09:30" at bounding box center [807, 178] width 106 height 29
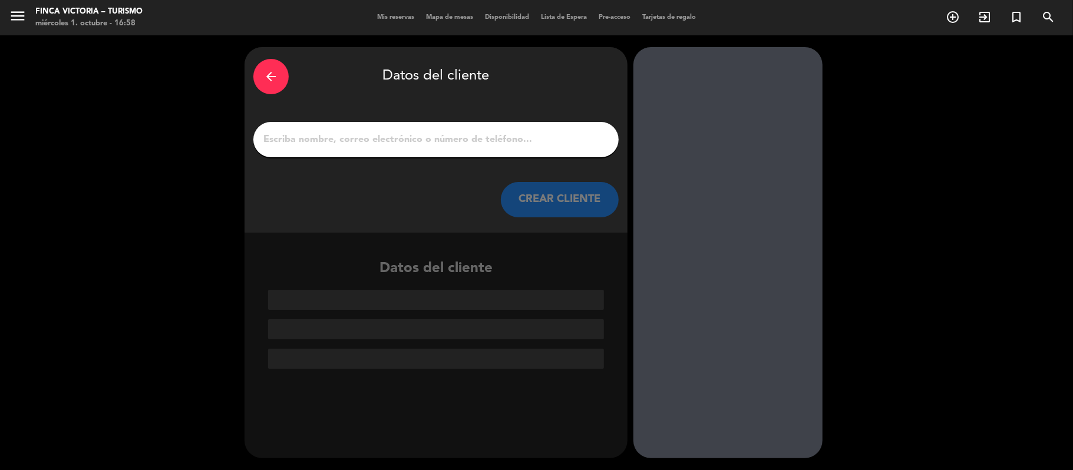
click at [414, 137] on input "1" at bounding box center [436, 139] width 348 height 17
paste input "[PERSON_NAME] <[EMAIL_ADDRESS][DOMAIN_NAME]>"
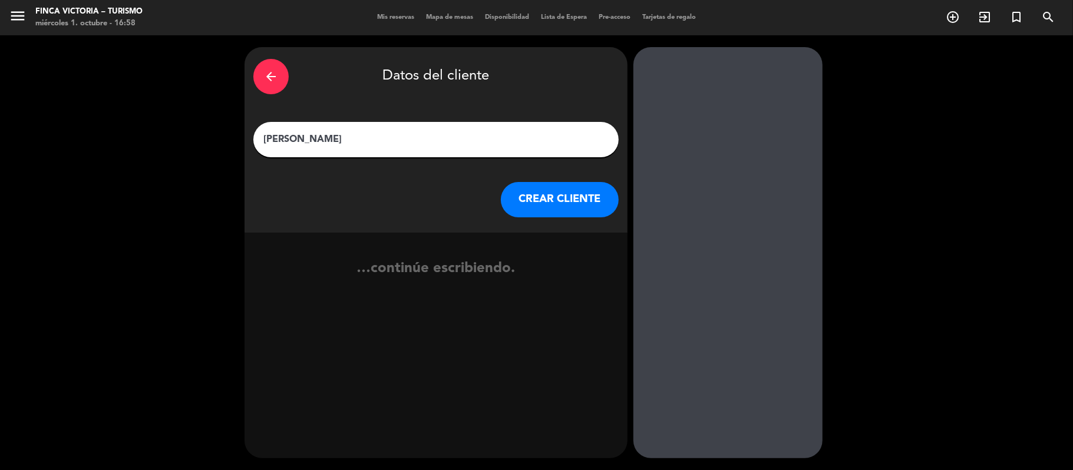
type input "[PERSON_NAME]"
click at [583, 199] on button "CREAR CLIENTE" at bounding box center [560, 199] width 118 height 35
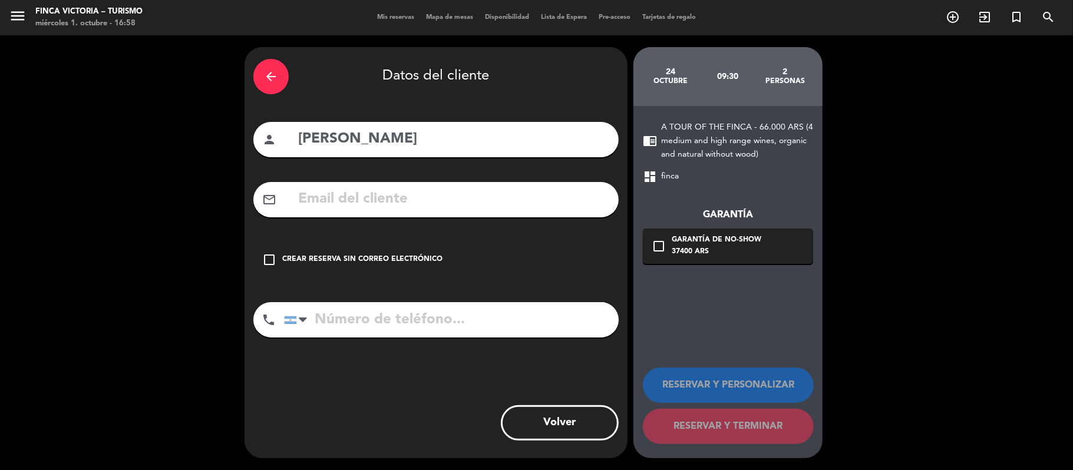
click at [384, 309] on input "tel" at bounding box center [451, 319] width 335 height 35
click at [364, 196] on input "text" at bounding box center [453, 199] width 313 height 24
paste input "[PERSON_NAME] <[EMAIL_ADDRESS][DOMAIN_NAME]>"
click at [385, 202] on input "[PERSON_NAME] <[EMAIL_ADDRESS][DOMAIN_NAME]" at bounding box center [453, 199] width 313 height 24
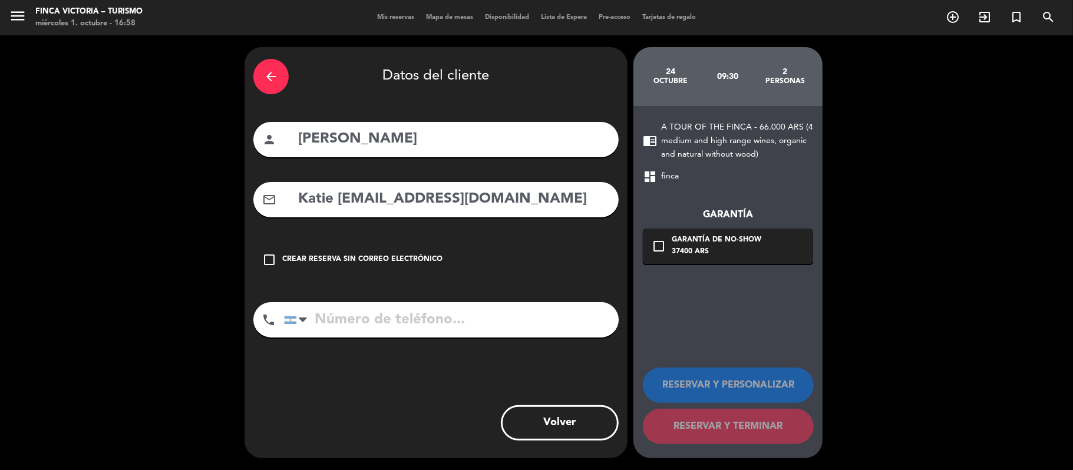
scroll to position [0, 0]
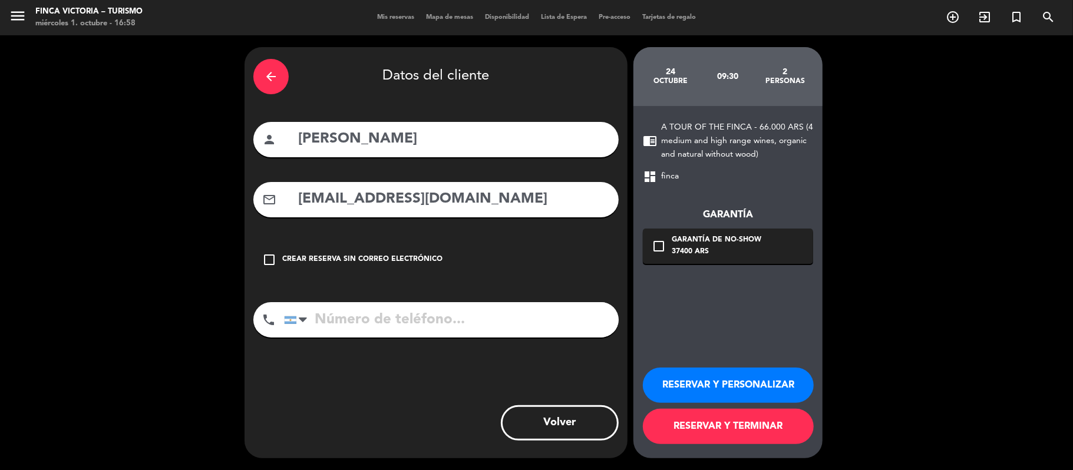
type input "[EMAIL_ADDRESS][DOMAIN_NAME]"
click at [371, 331] on input "tel" at bounding box center [451, 319] width 335 height 35
click at [658, 248] on icon "check_box_outline_blank" at bounding box center [659, 246] width 14 height 14
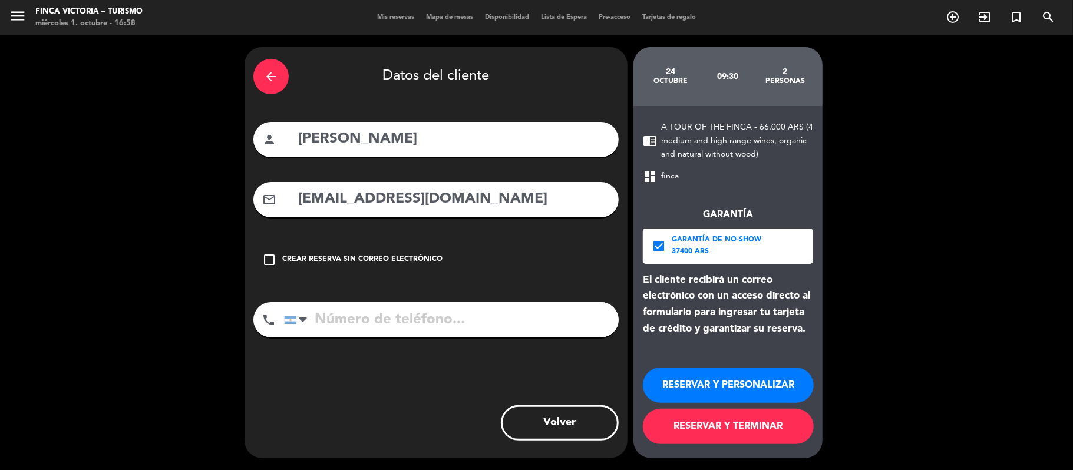
click at [744, 388] on button "RESERVAR Y PERSONALIZAR" at bounding box center [728, 385] width 171 height 35
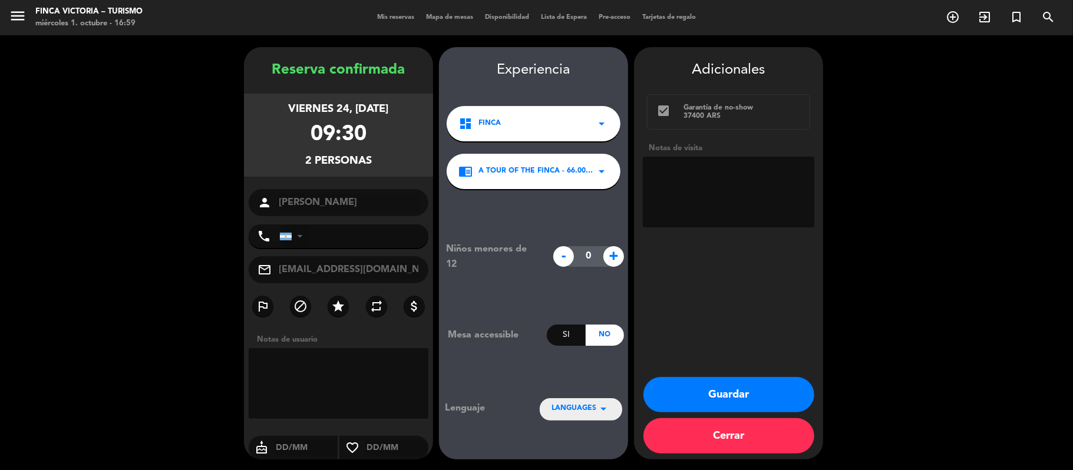
click at [298, 240] on div at bounding box center [300, 236] width 5 height 8
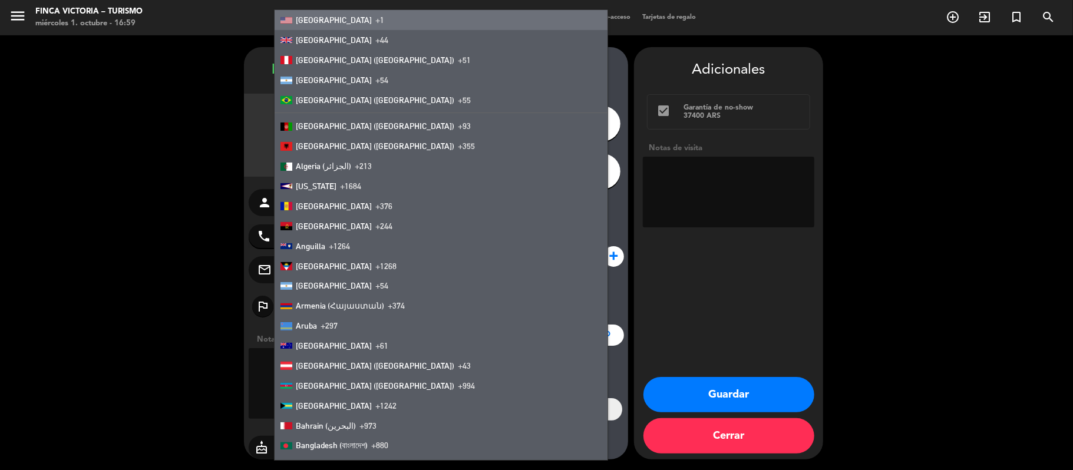
click at [375, 22] on span "+1" at bounding box center [379, 19] width 9 height 9
type input "+1"
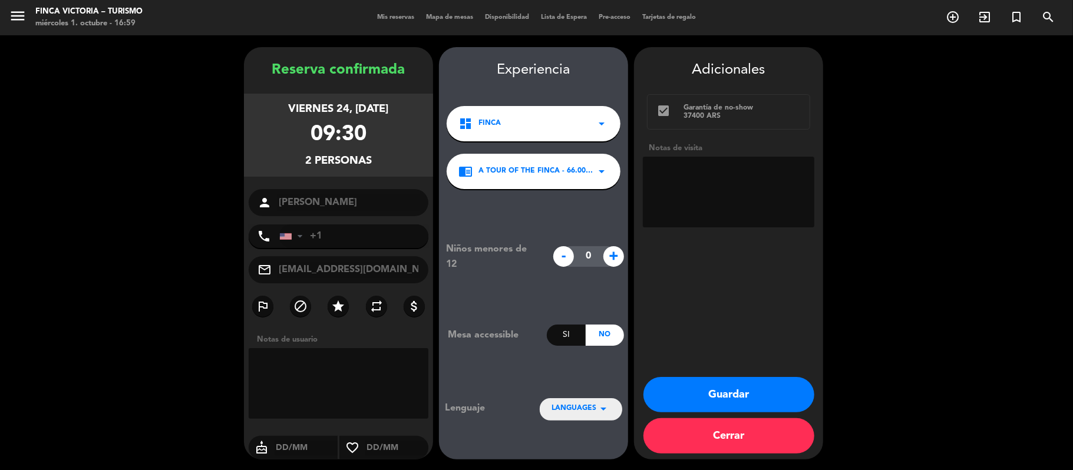
click at [671, 184] on textarea at bounding box center [729, 192] width 172 height 71
type textarea "Ingles"
click at [706, 396] on button "Guardar" at bounding box center [729, 394] width 171 height 35
